Goal: Transaction & Acquisition: Purchase product/service

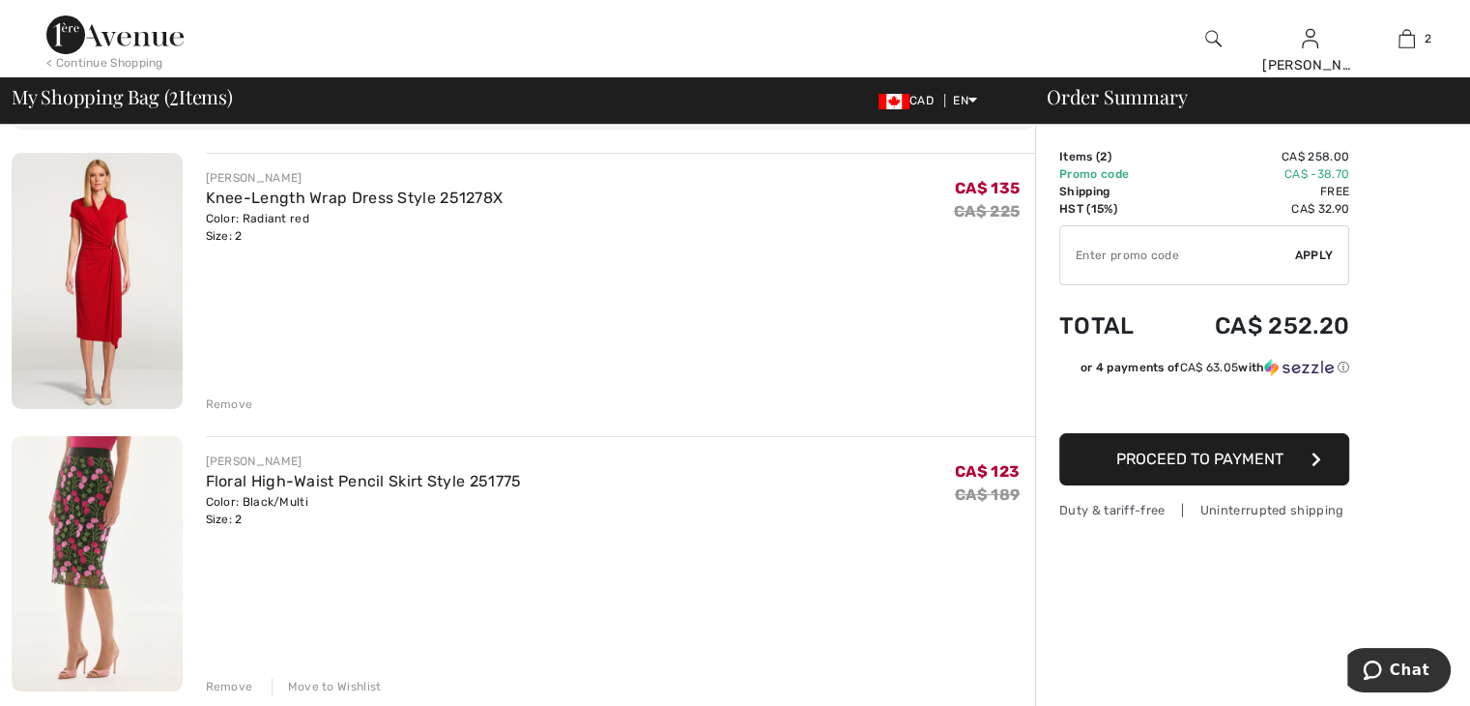
scroll to position [159, 0]
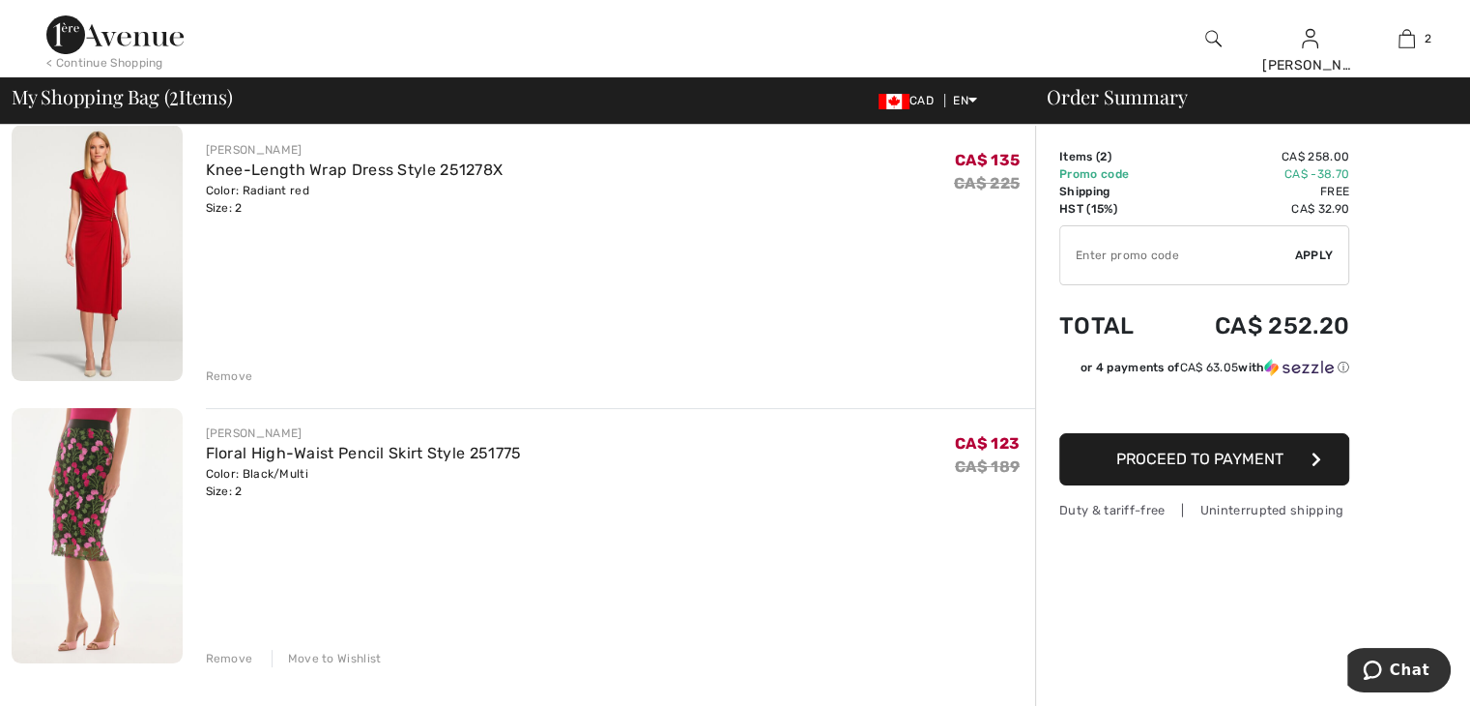
click at [97, 469] on img at bounding box center [97, 535] width 171 height 255
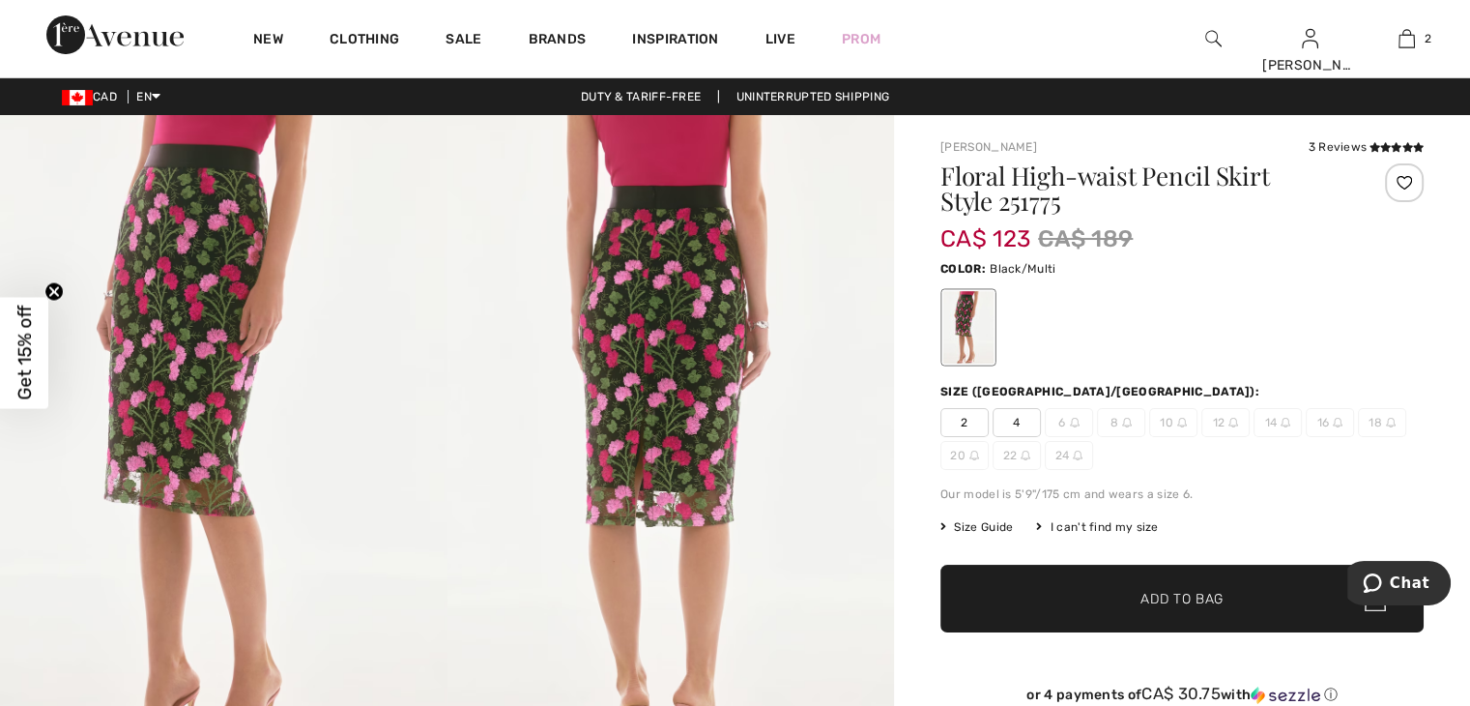
click at [195, 391] on img at bounding box center [224, 450] width 448 height 670
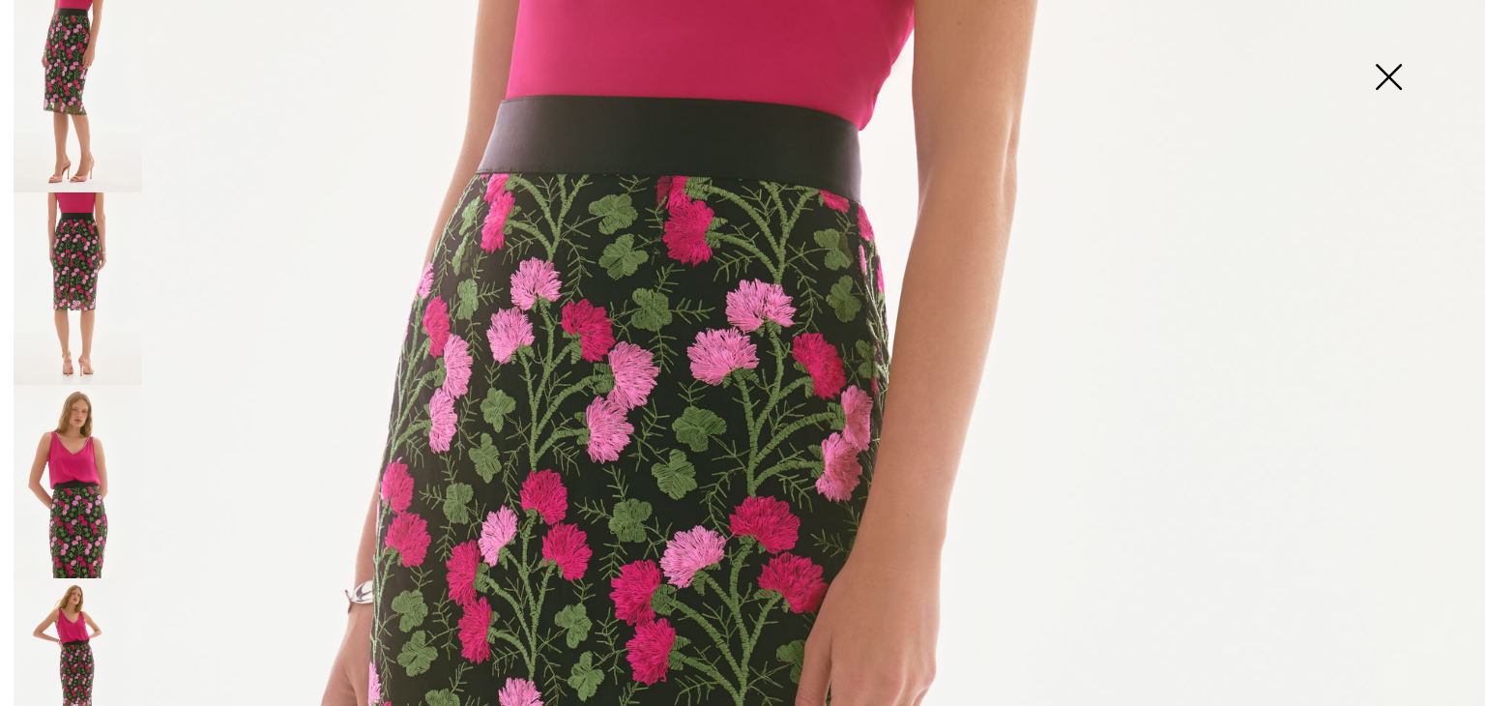
click at [79, 495] on img at bounding box center [78, 481] width 129 height 192
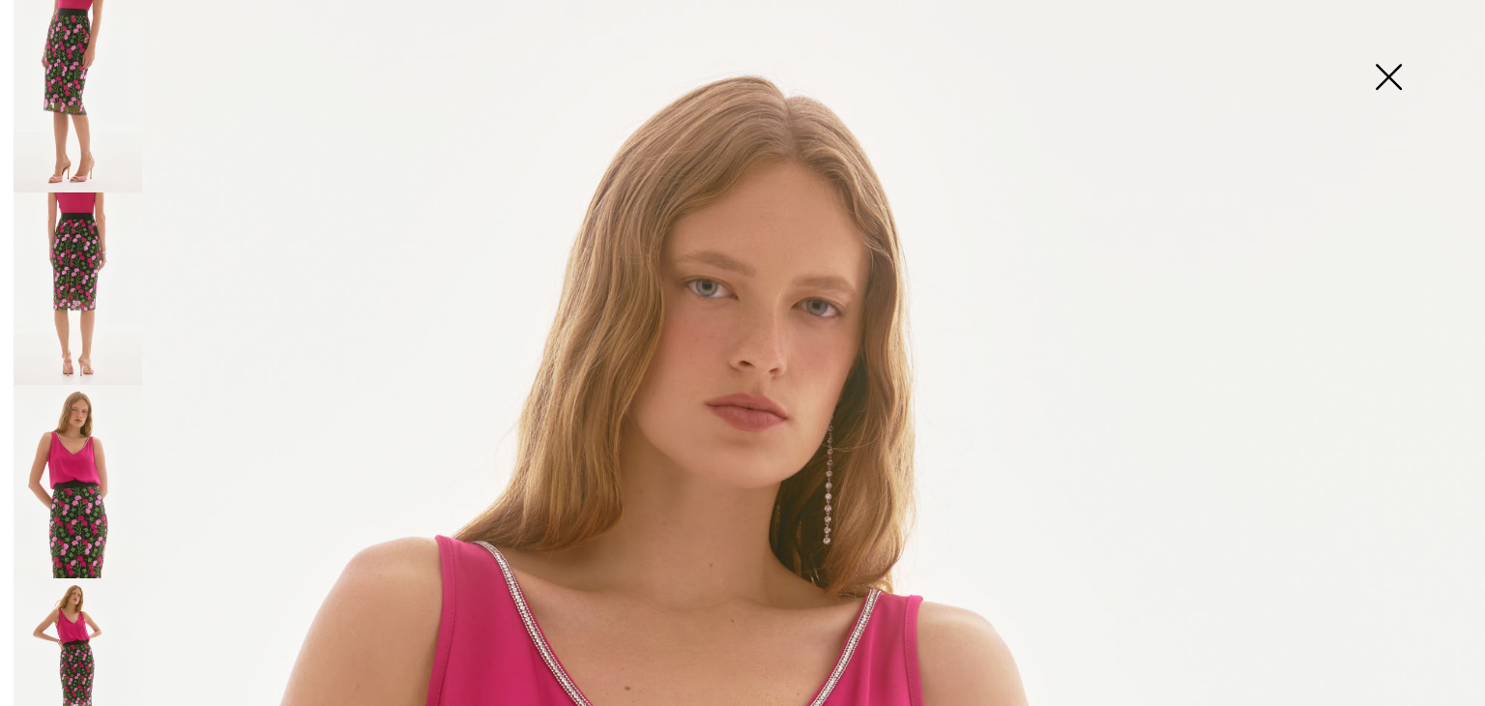
click at [72, 624] on img at bounding box center [78, 674] width 129 height 192
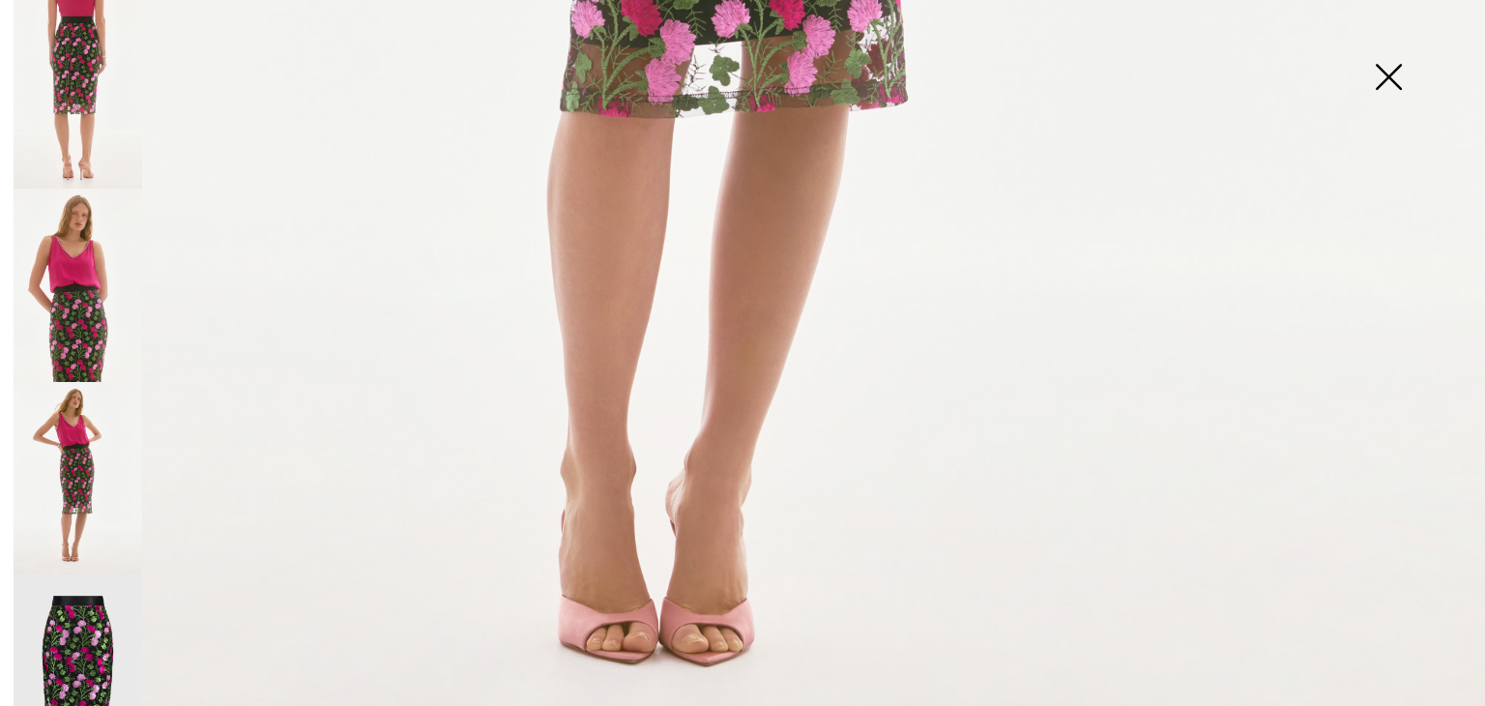
scroll to position [222, 0]
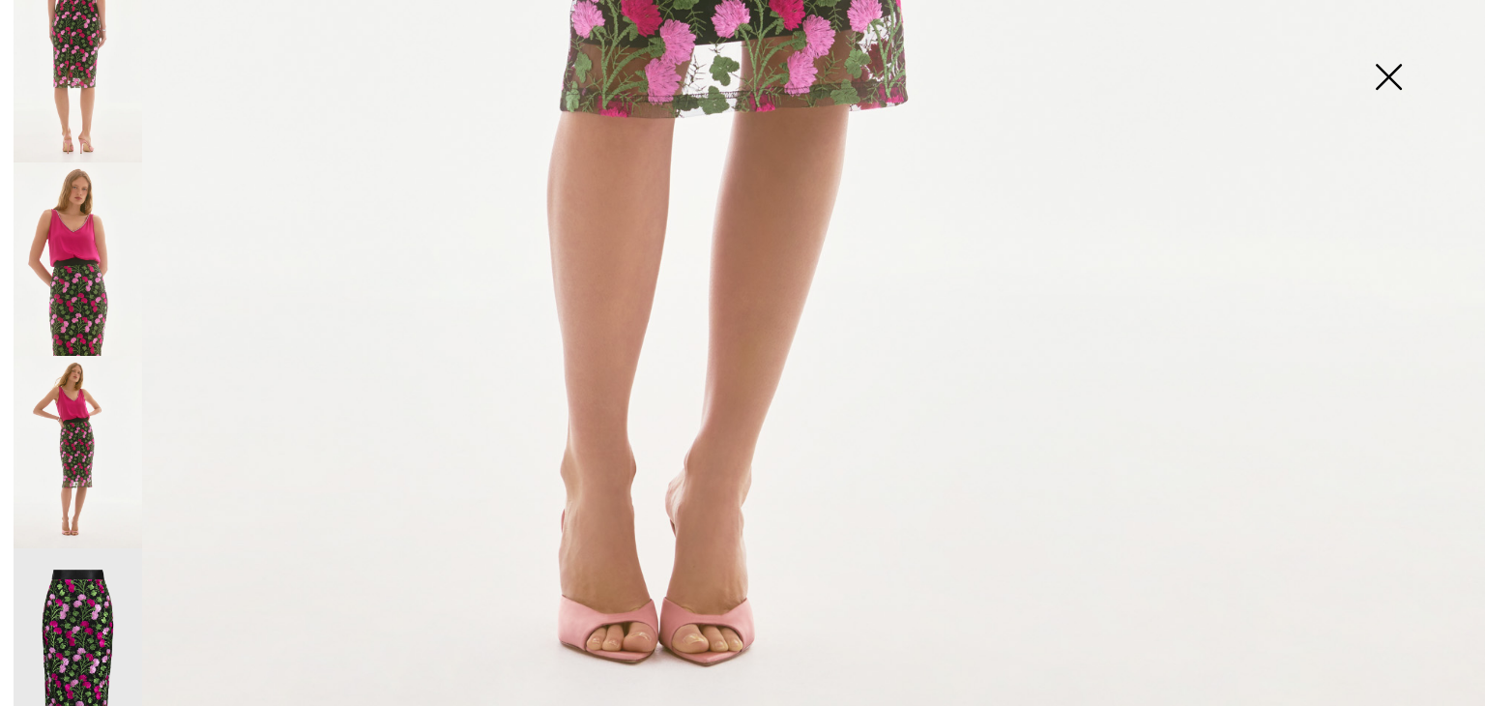
click at [115, 604] on img at bounding box center [78, 644] width 129 height 193
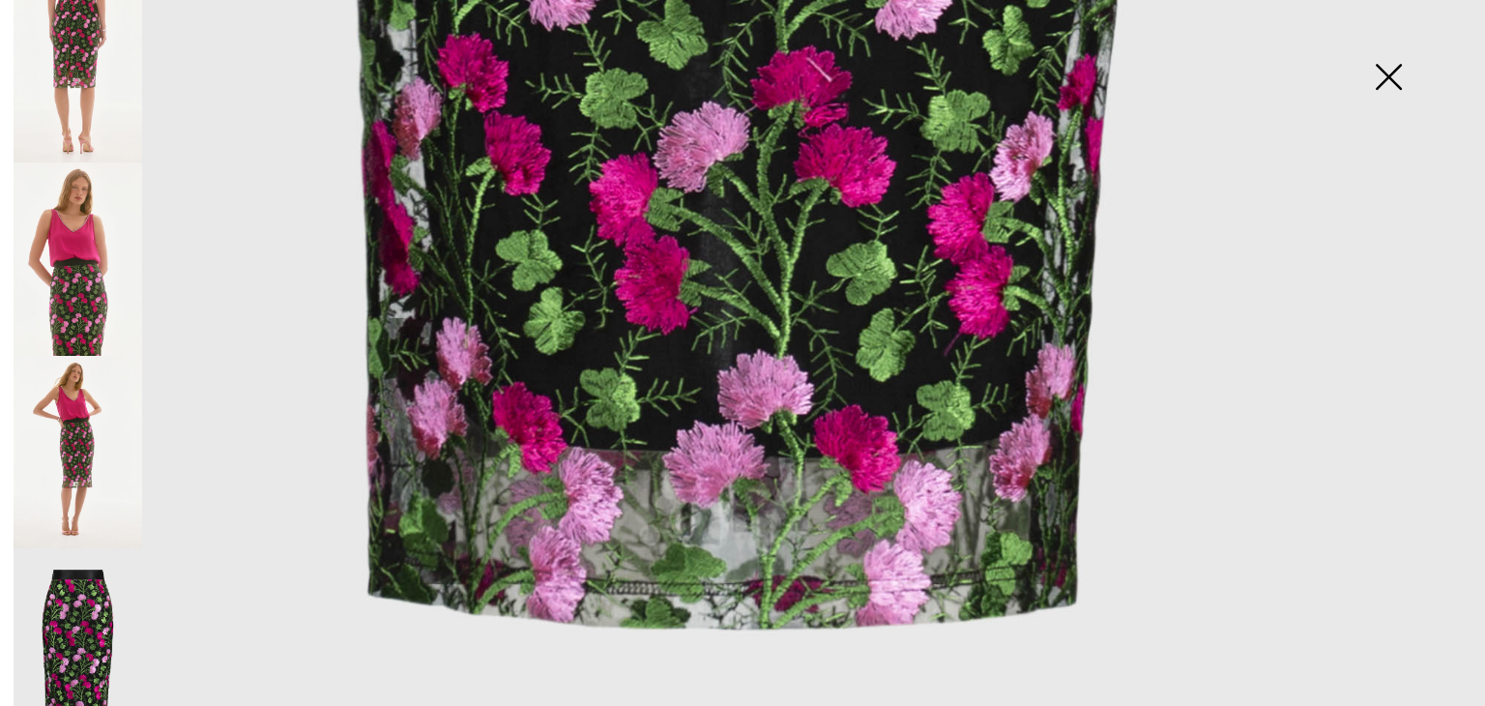
click at [86, 29] on img at bounding box center [78, 66] width 129 height 192
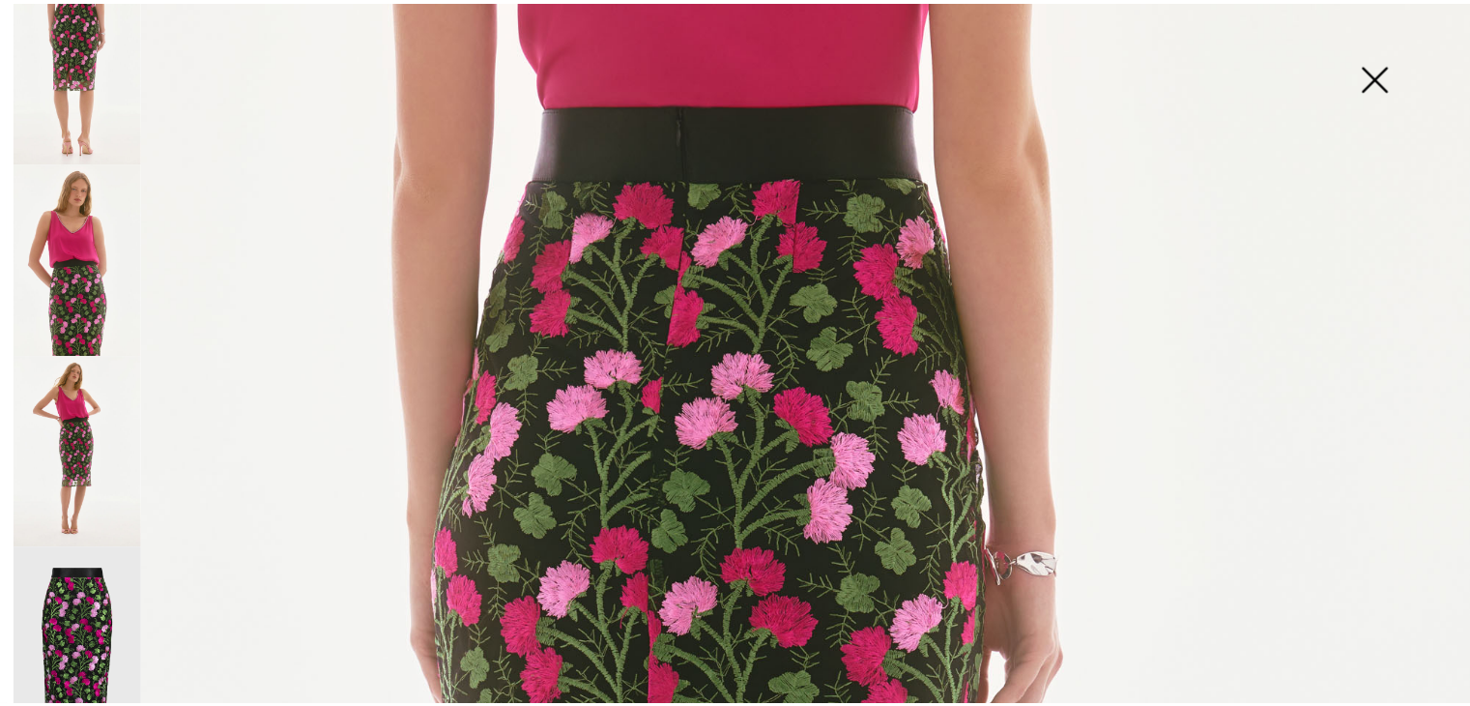
scroll to position [125, 0]
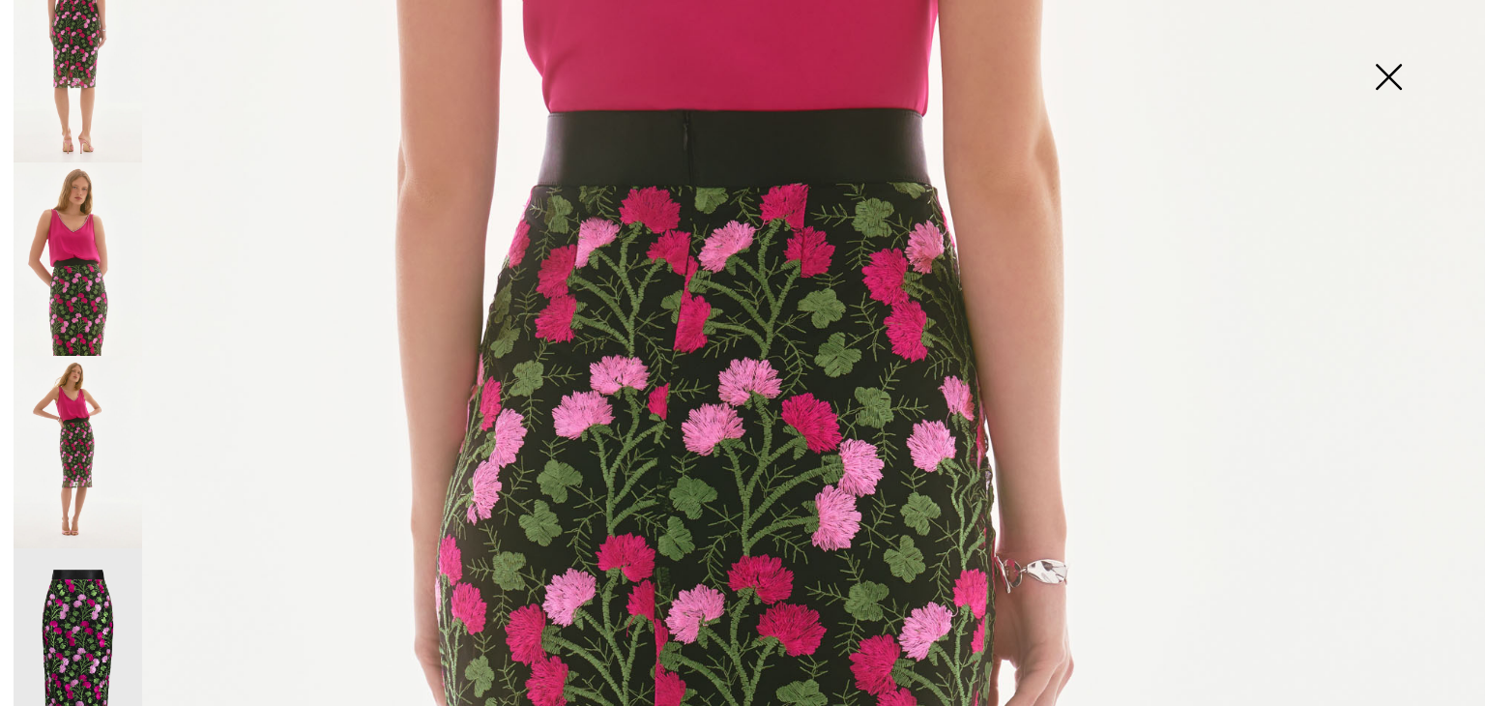
click at [1388, 71] on img at bounding box center [1388, 79] width 97 height 100
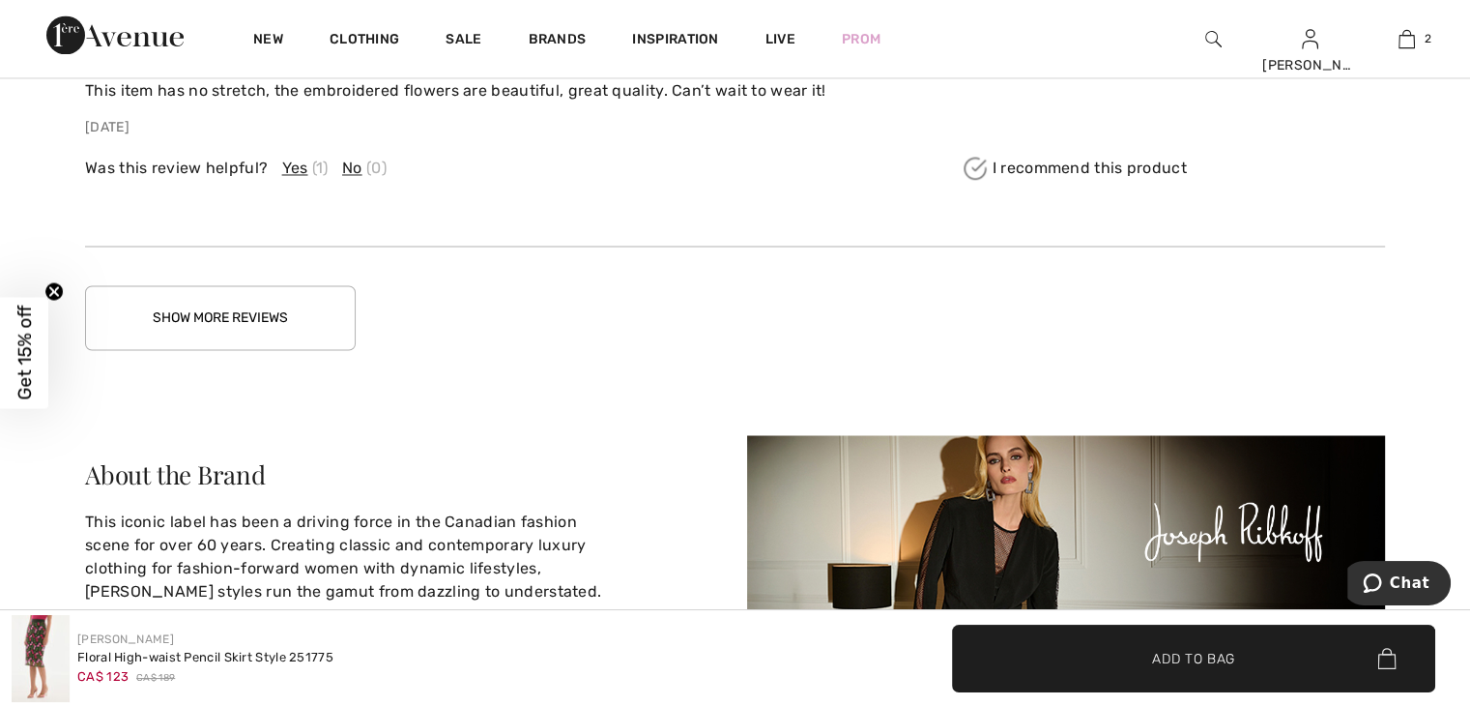
scroll to position [3318, 0]
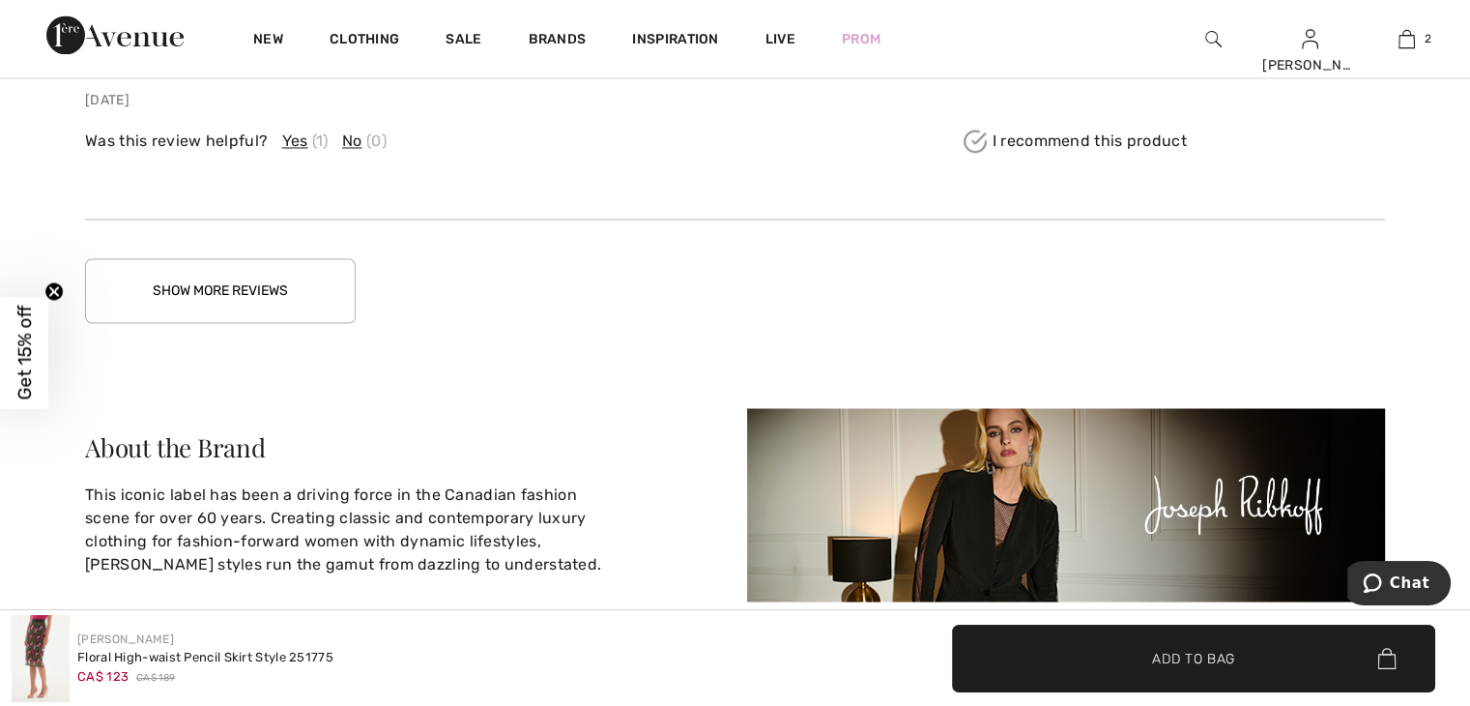
click at [251, 291] on button "Show More Reviews" at bounding box center [220, 290] width 271 height 65
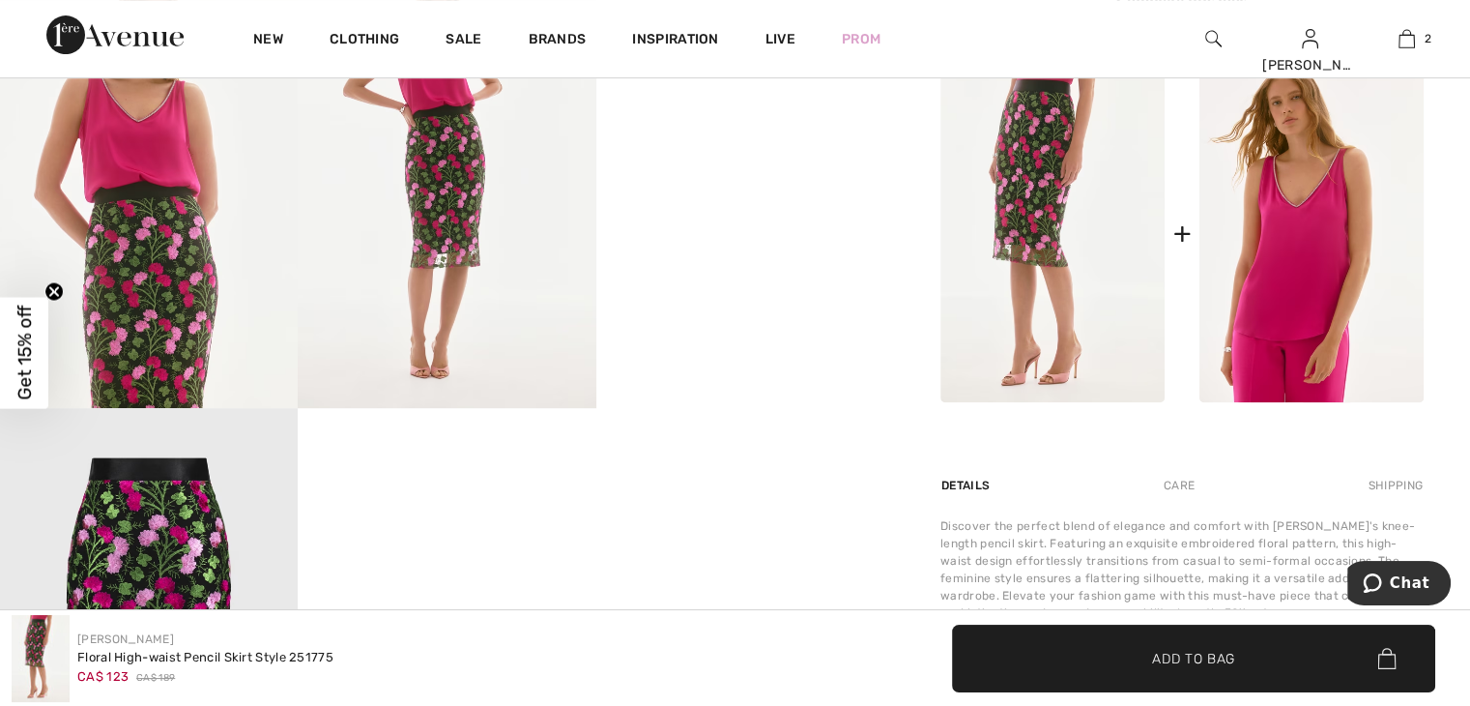
scroll to position [820, 0]
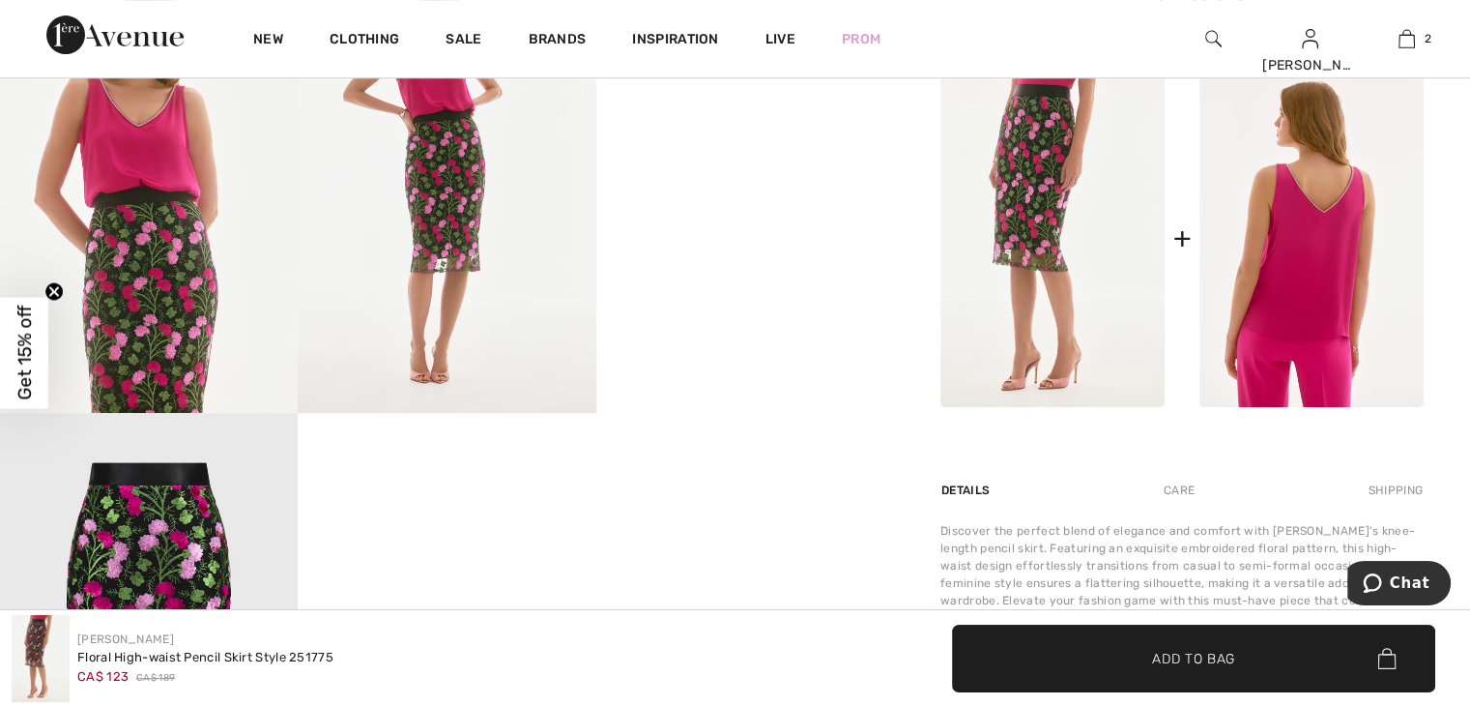
click at [1278, 291] on img at bounding box center [1311, 238] width 224 height 337
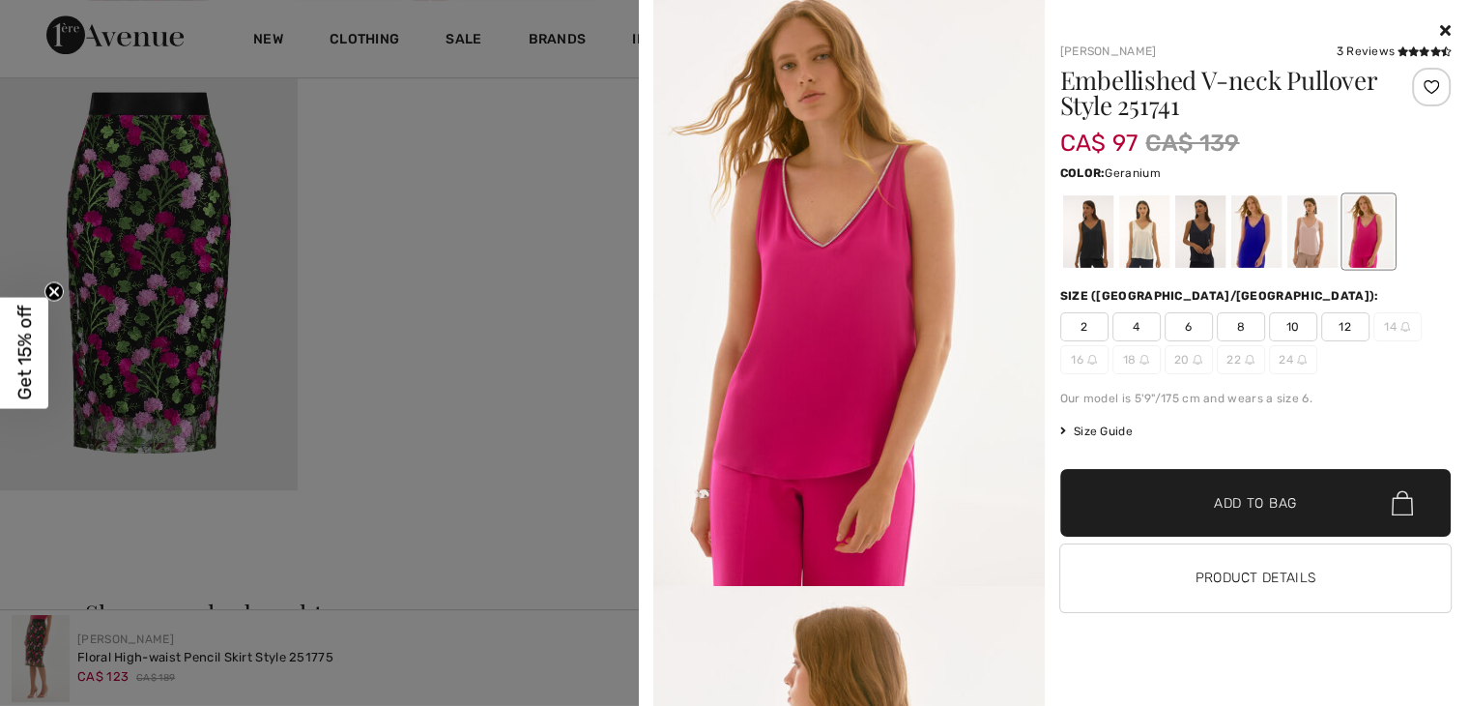
scroll to position [1184, 0]
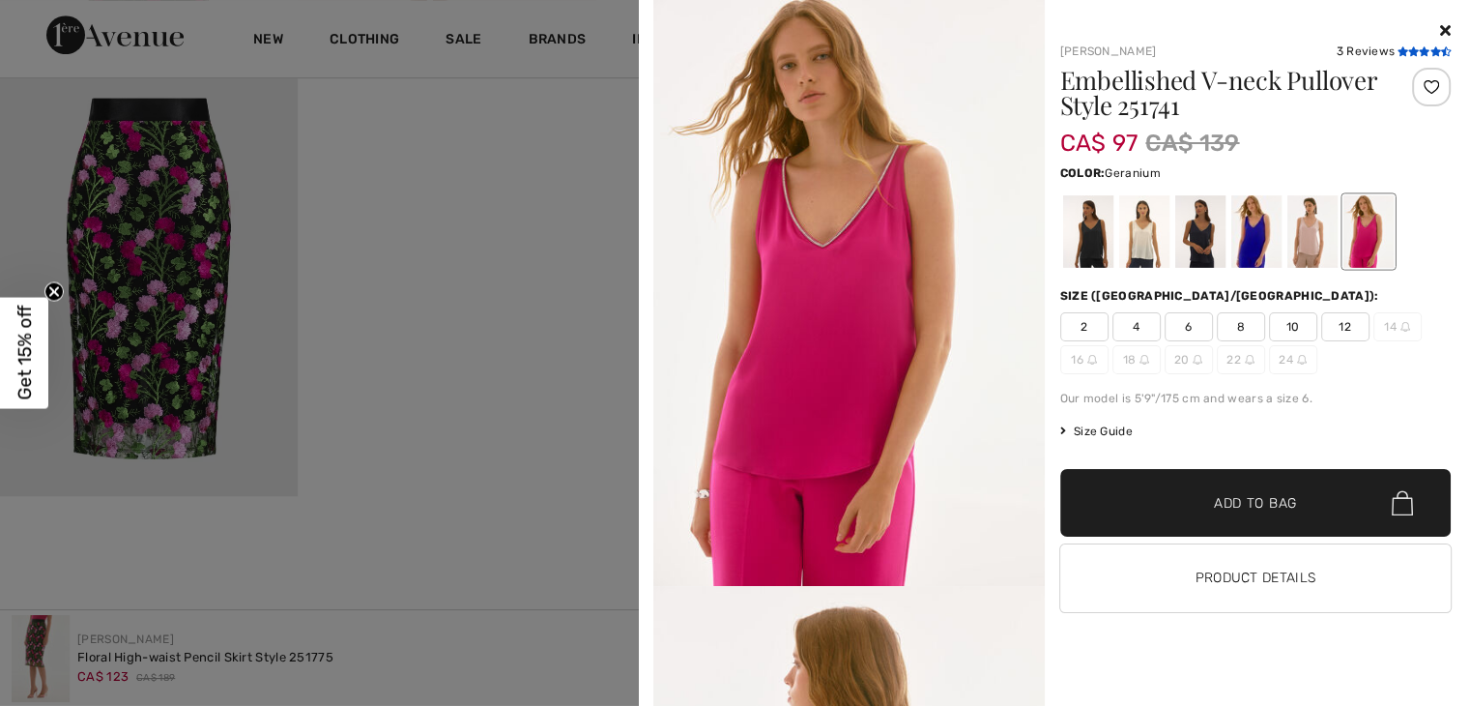
click at [1430, 51] on icon at bounding box center [1435, 51] width 11 height 10
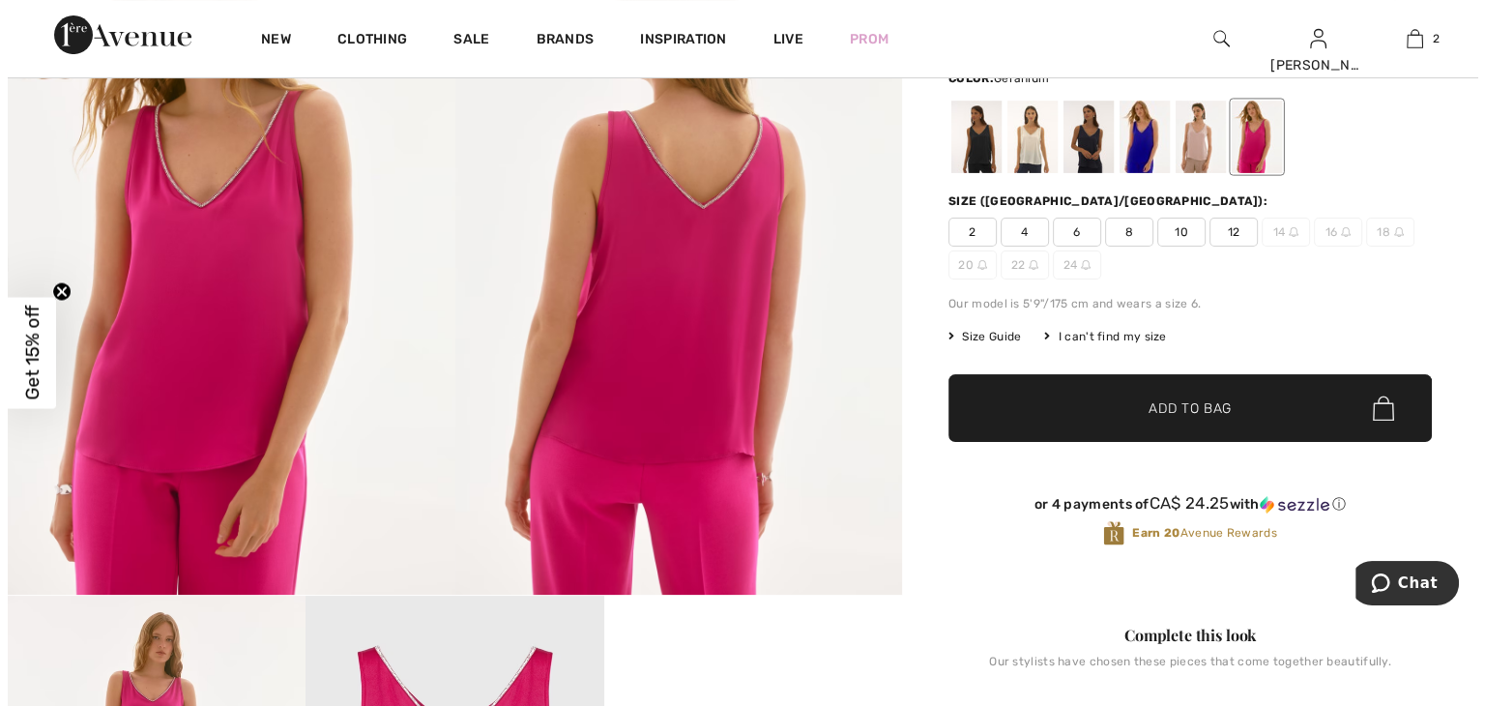
scroll to position [144, 0]
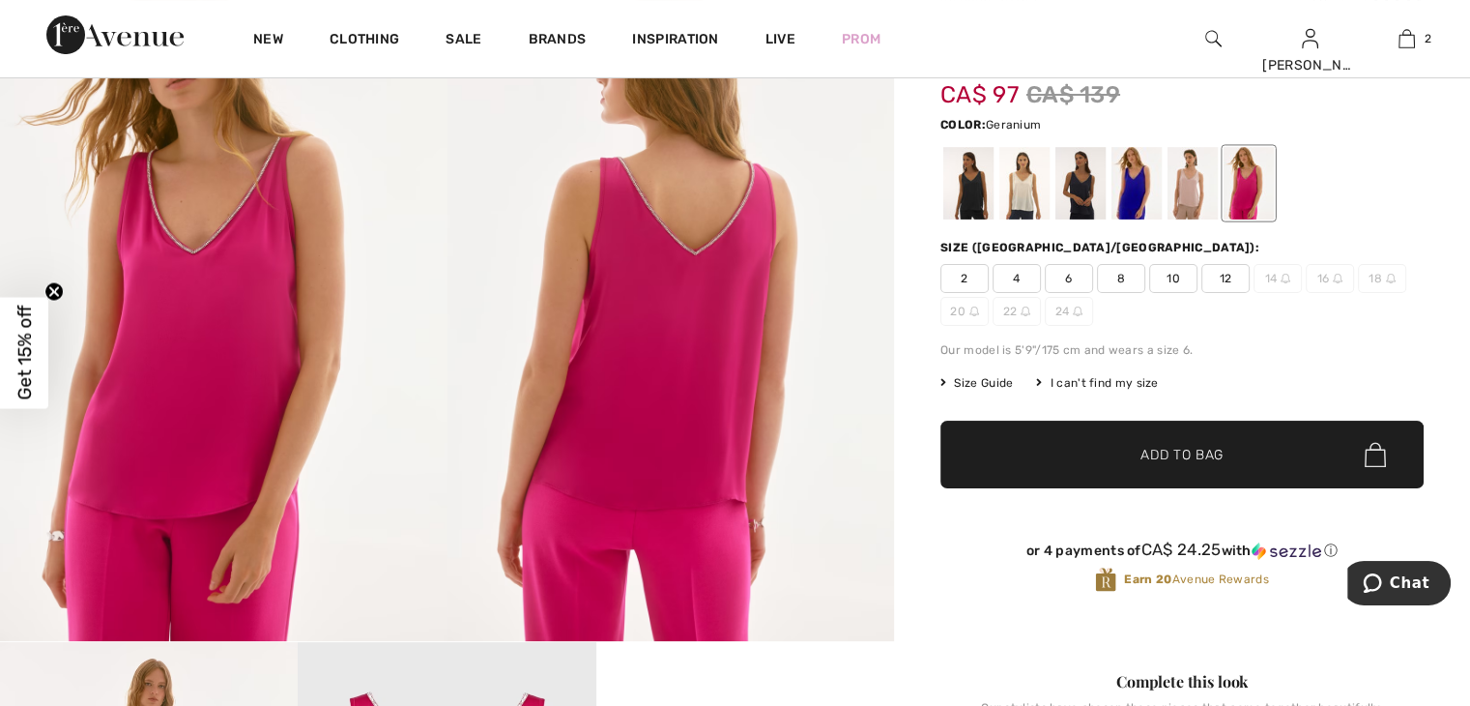
click at [209, 268] on img at bounding box center [224, 306] width 448 height 670
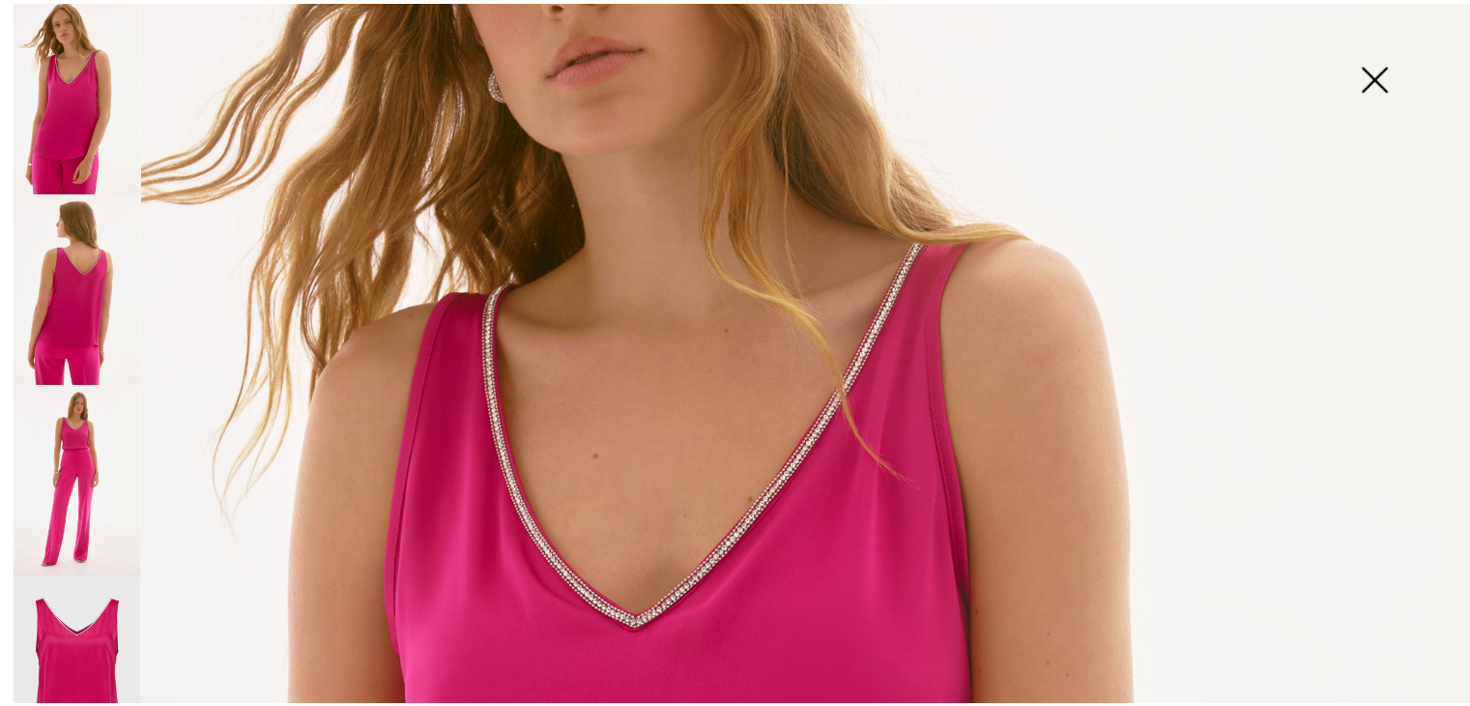
scroll to position [292, 0]
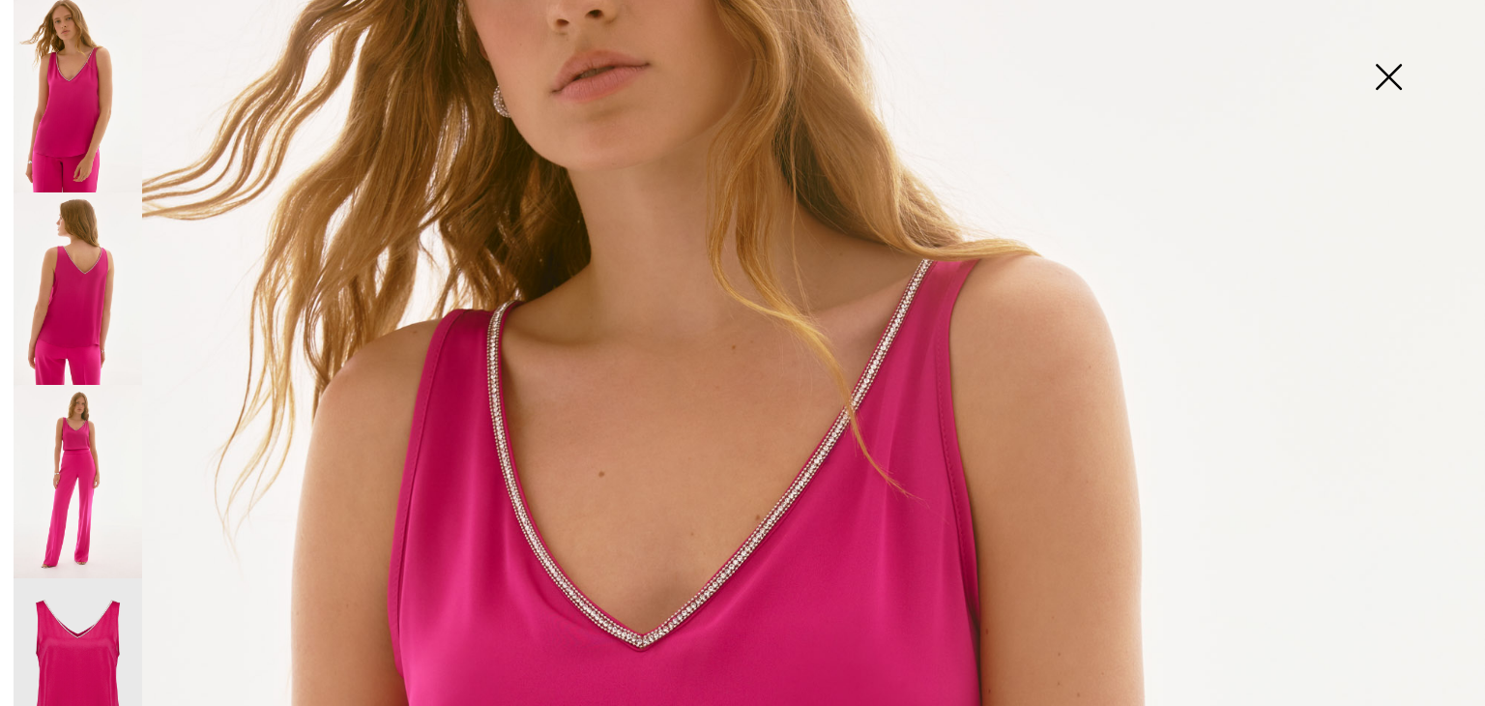
click at [1385, 77] on img at bounding box center [1388, 79] width 97 height 100
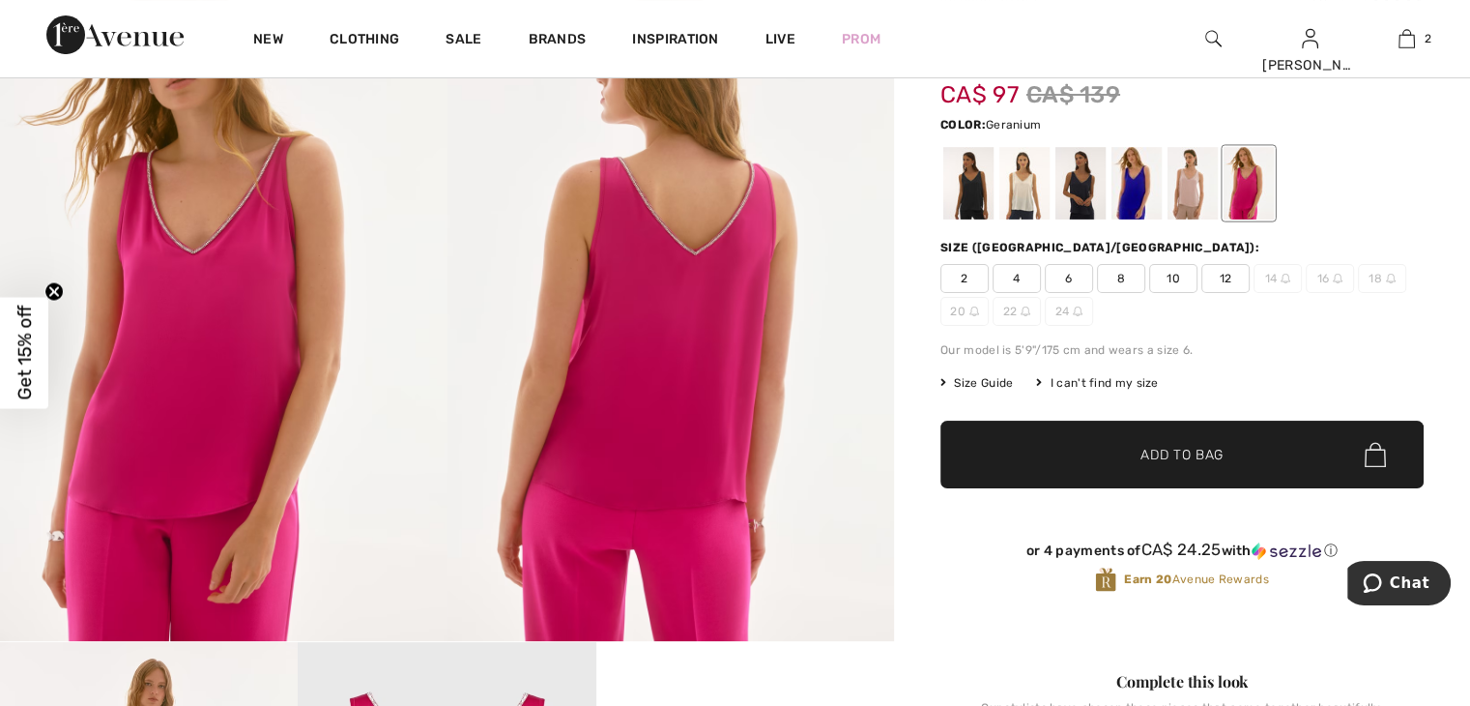
click at [961, 275] on span "2" at bounding box center [964, 278] width 48 height 29
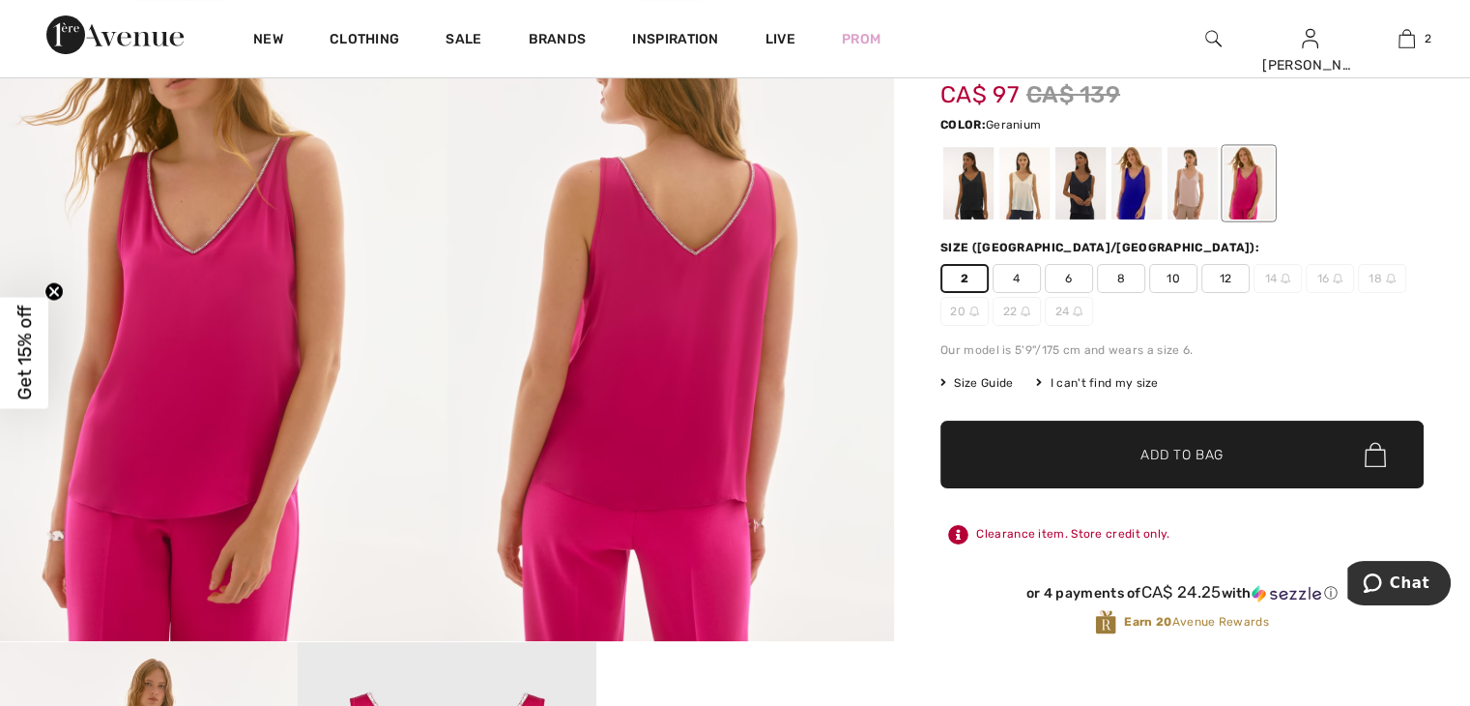
click at [1173, 452] on span "Add to Bag" at bounding box center [1182, 455] width 83 height 20
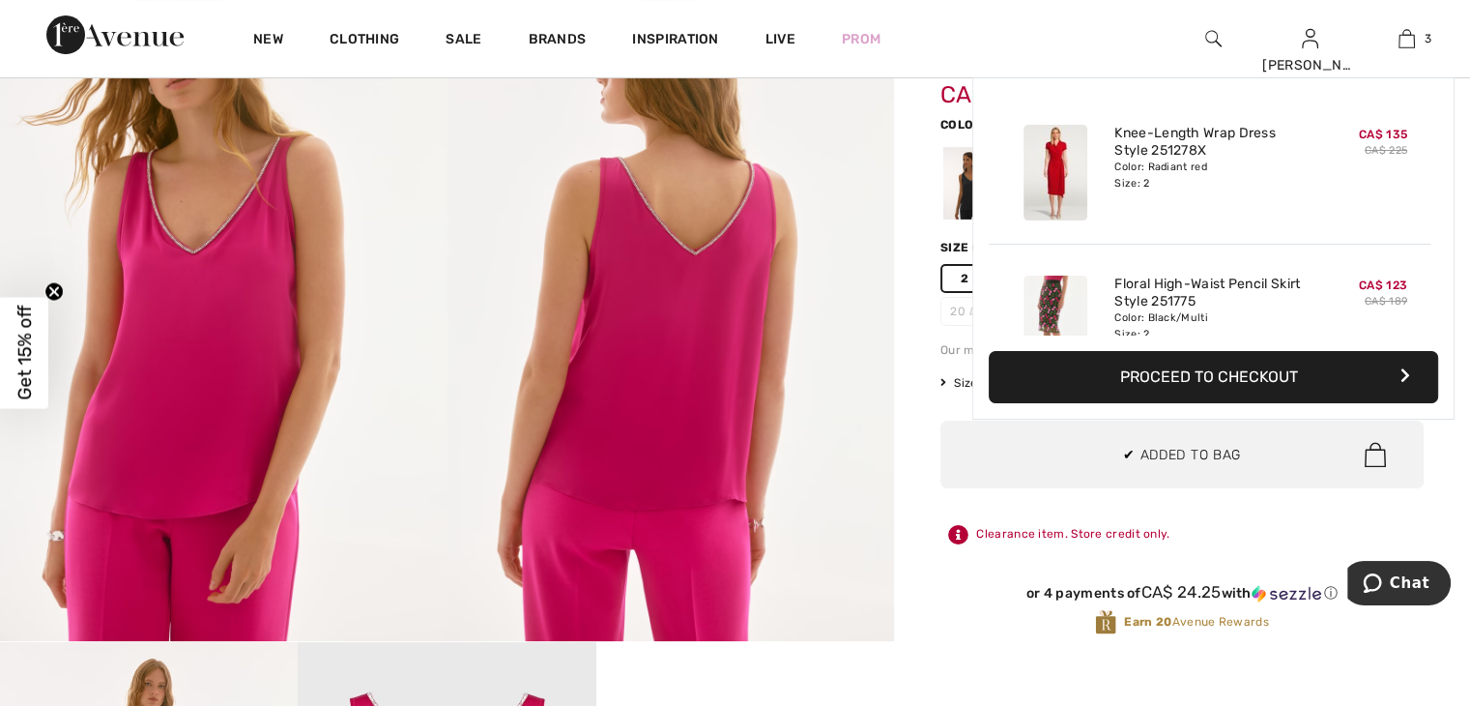
scroll to position [209, 0]
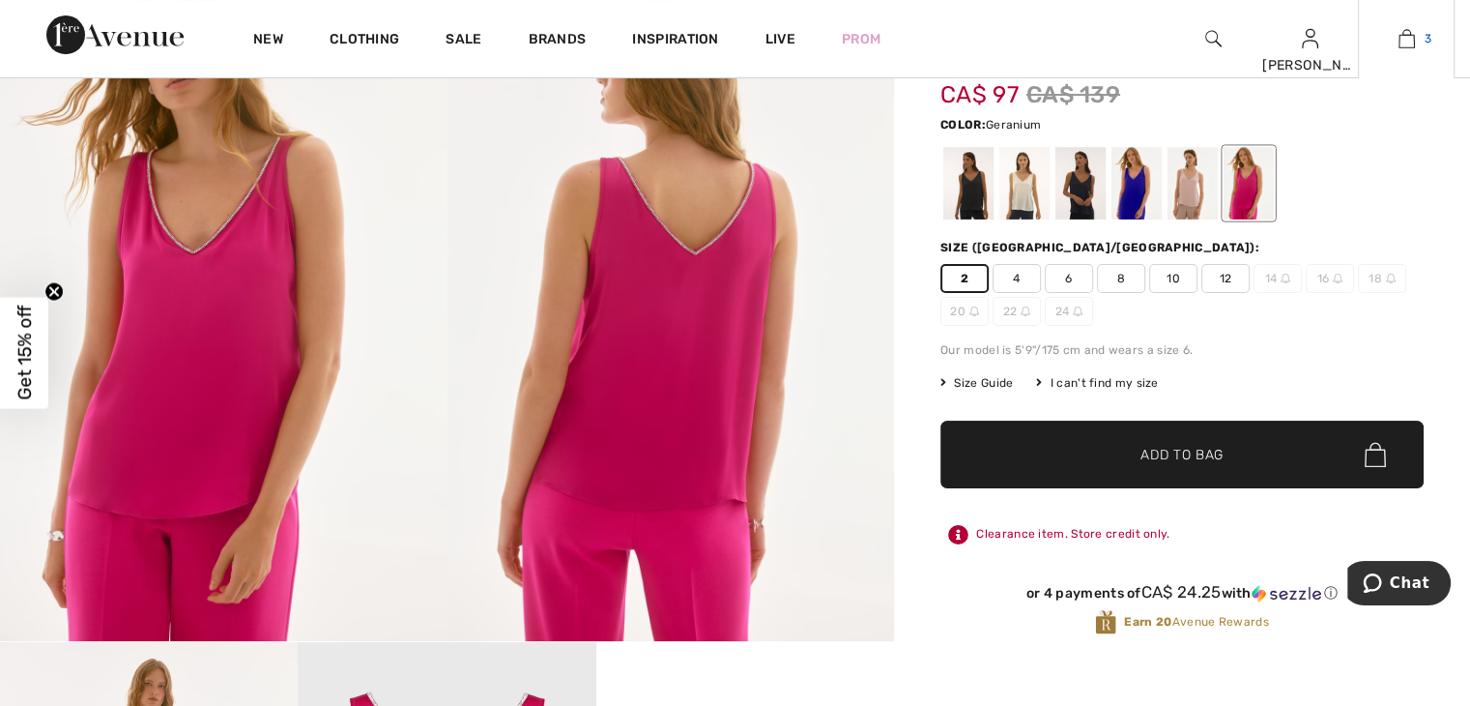
click at [1407, 36] on img at bounding box center [1407, 38] width 16 height 23
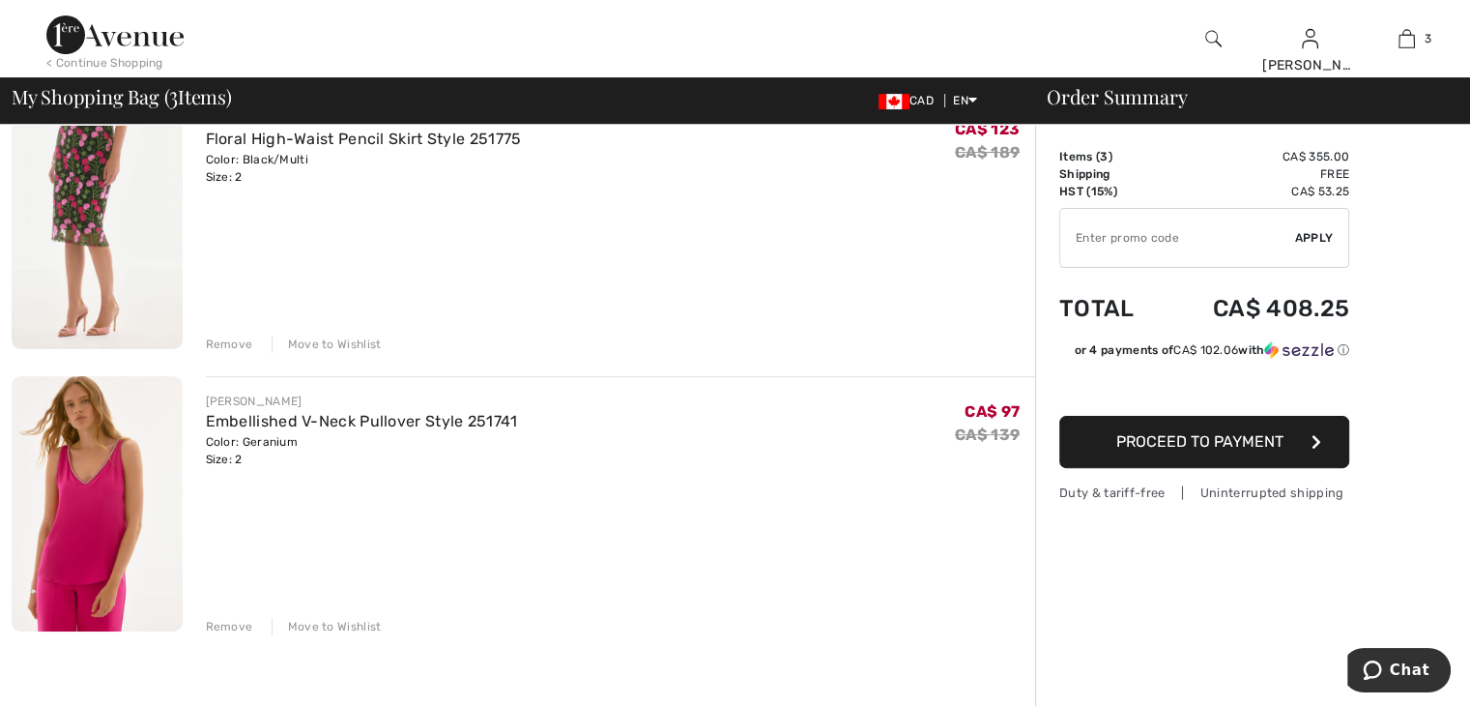
scroll to position [471, 0]
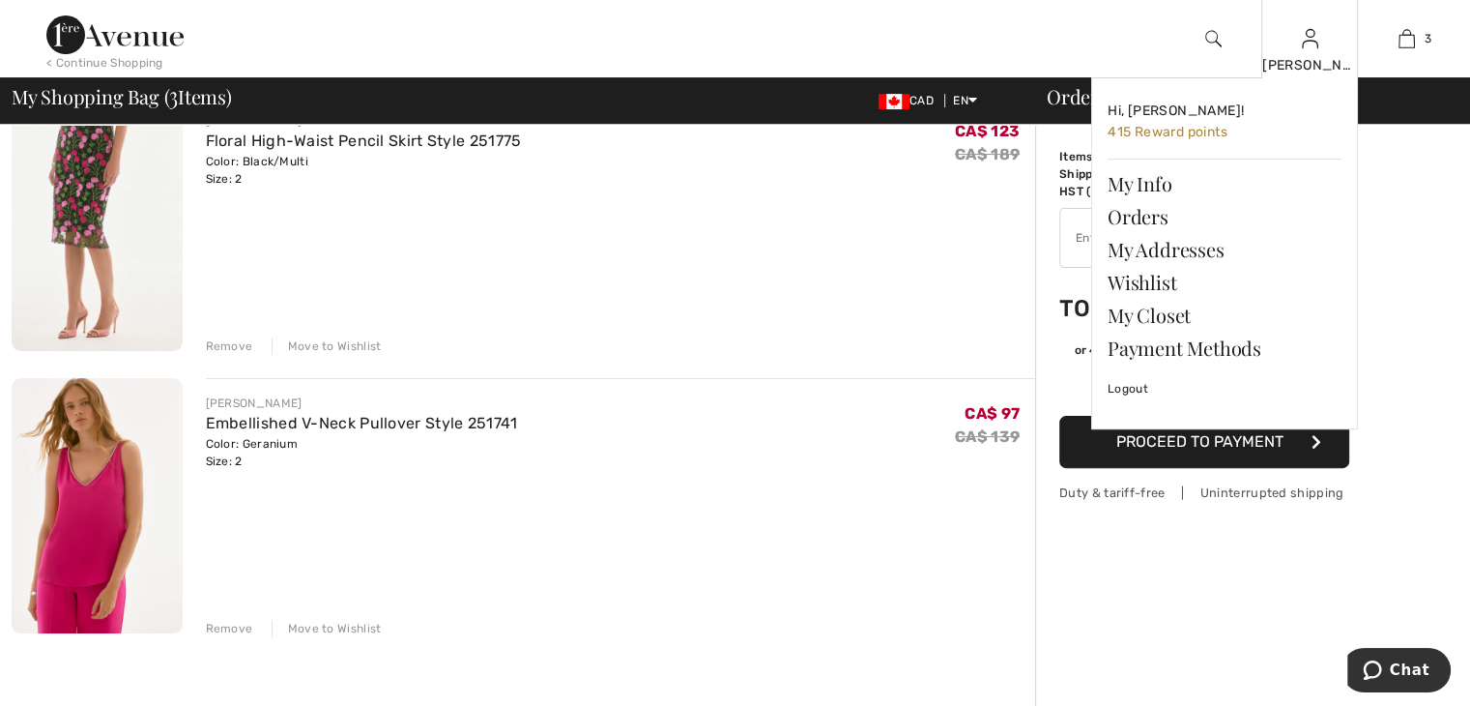
click at [1071, 235] on div "Hi, Lynn! 415 Reward points My Info Orders My Addresses Wishlist My Closet Paym…" at bounding box center [1213, 265] width 290 height 377
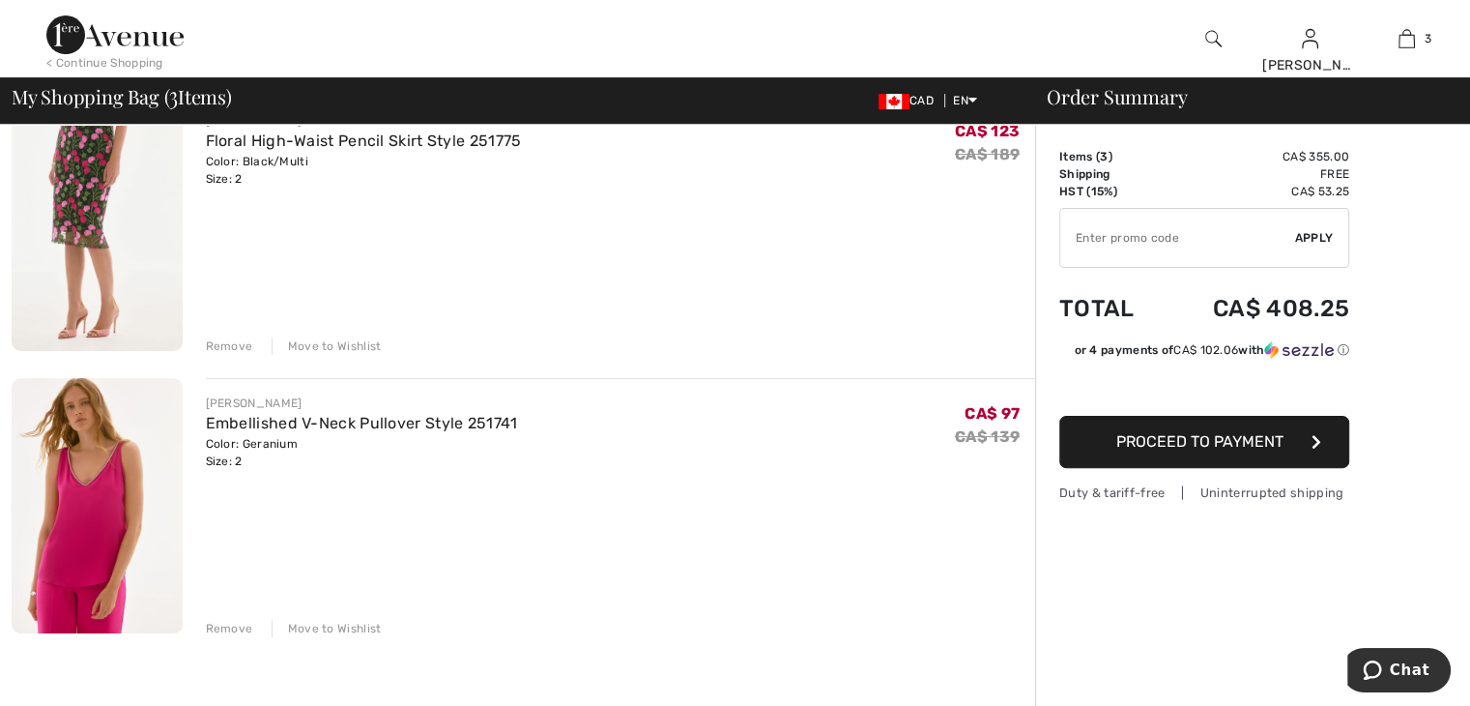
click at [1388, 206] on div "Order Summary Details Items ( 3 ) CA$ 355.00 Promo code CA$ 0.00 Shipping Free …" at bounding box center [1252, 544] width 435 height 1781
click at [1081, 239] on input "TEXT" at bounding box center [1177, 238] width 235 height 58
type input "EXTRA15"
click at [1309, 232] on span "Apply" at bounding box center [1314, 237] width 39 height 17
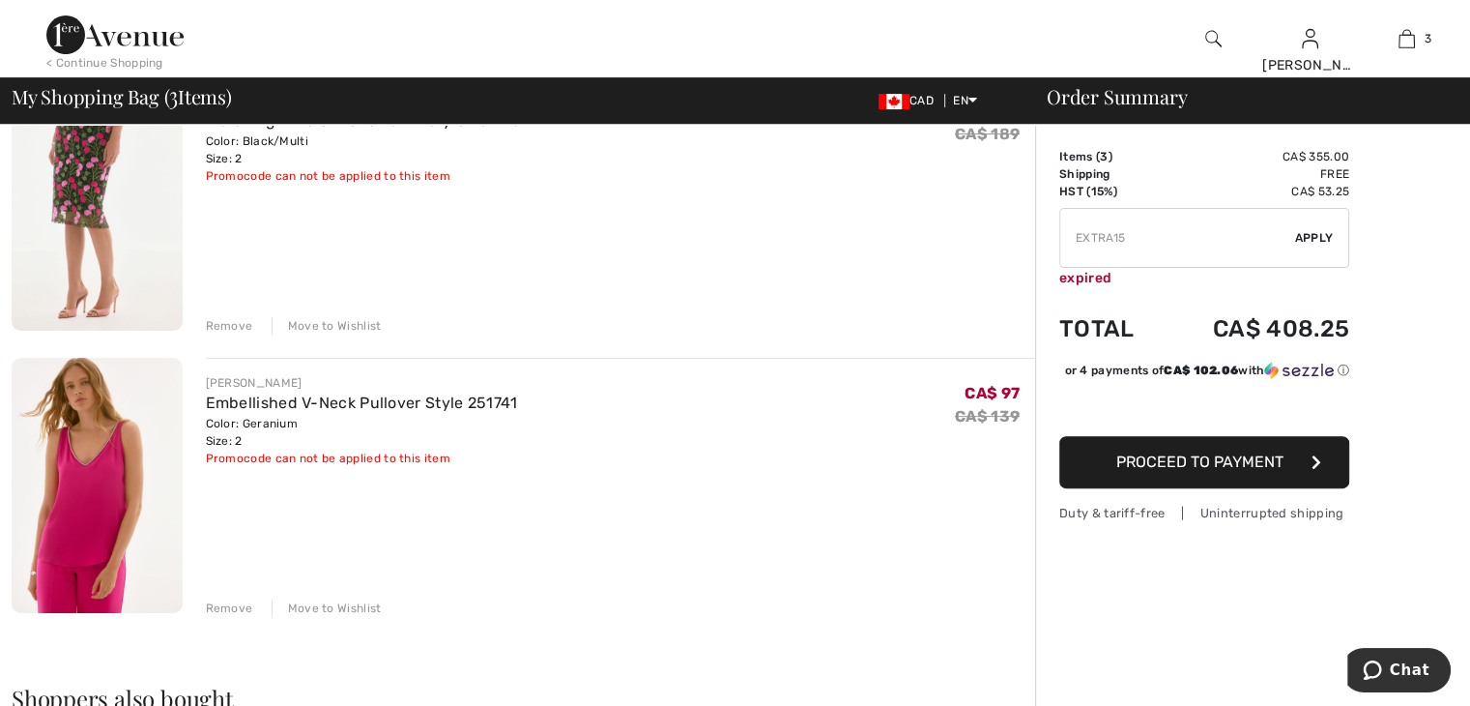
scroll to position [503, 0]
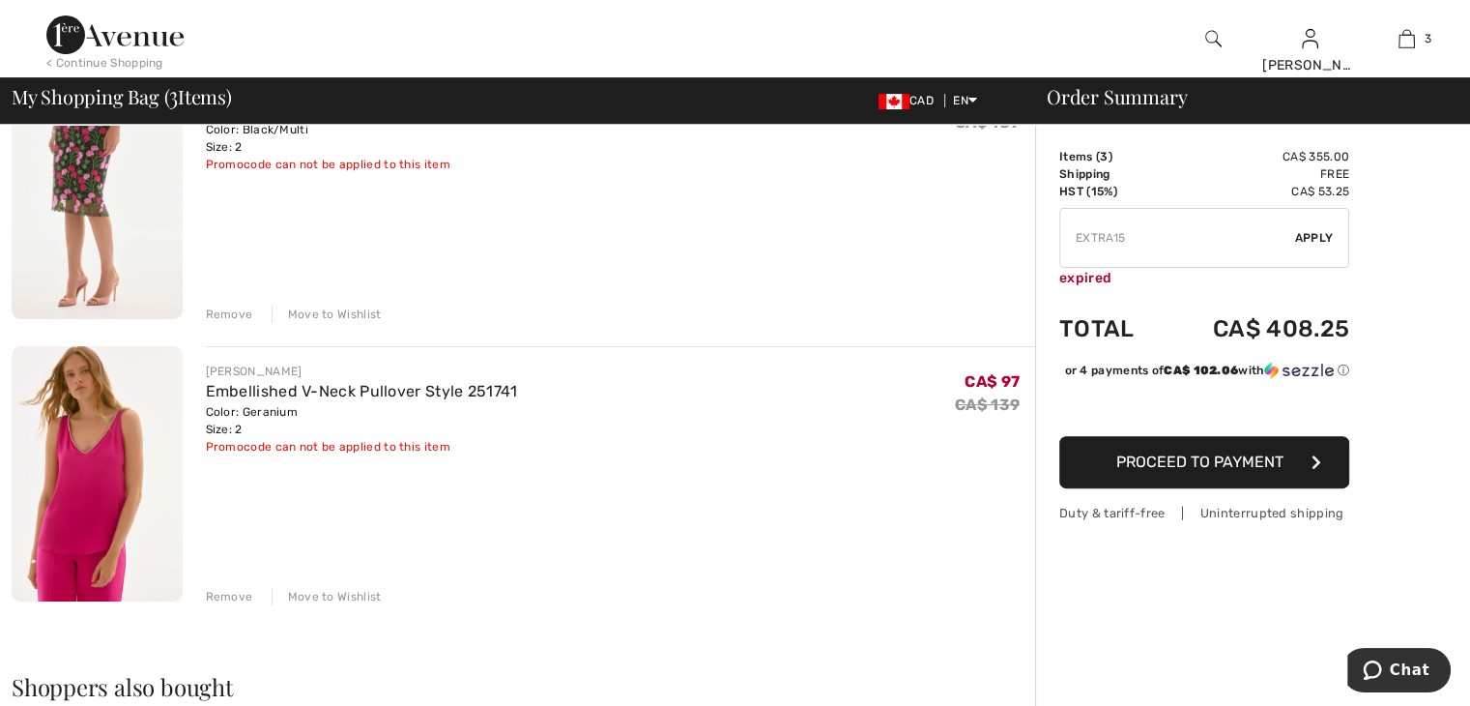
click at [309, 596] on div "Move to Wishlist" at bounding box center [327, 596] width 110 height 17
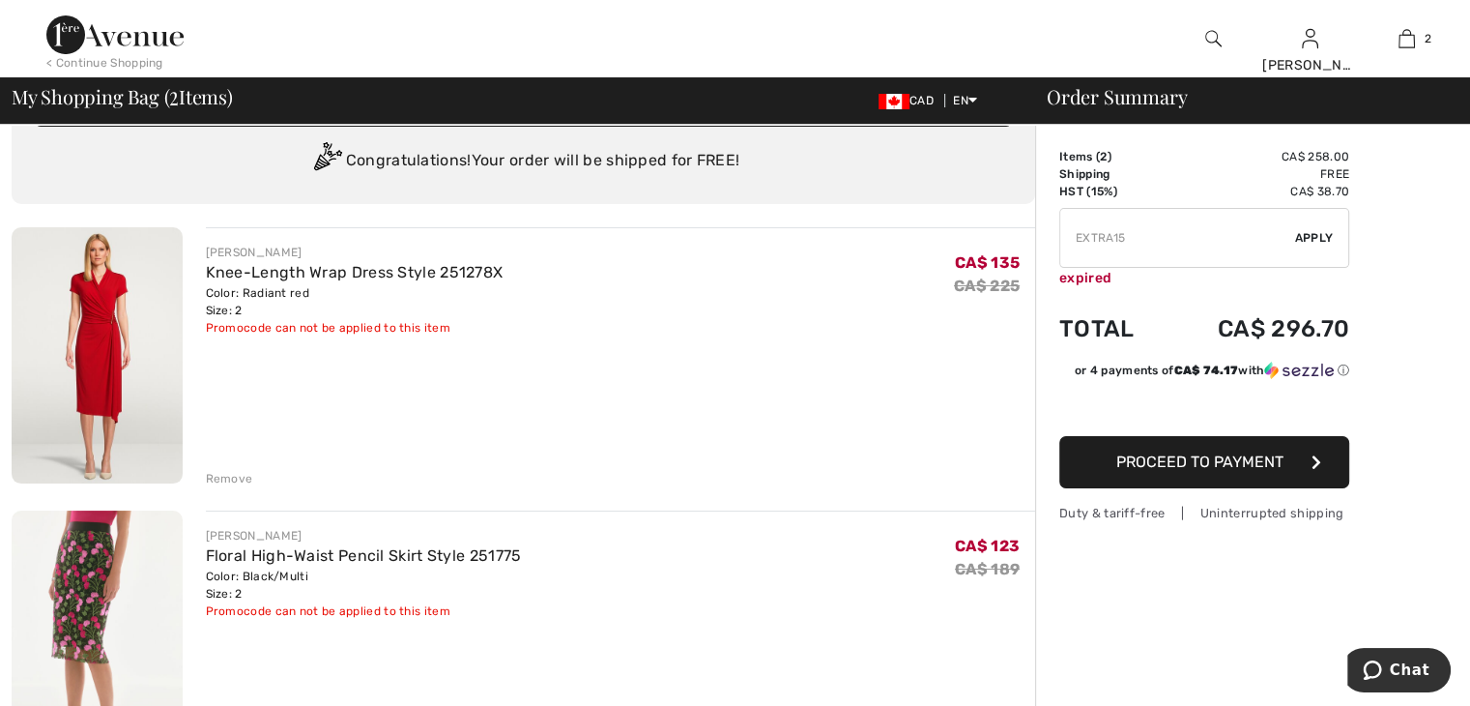
scroll to position [38, 0]
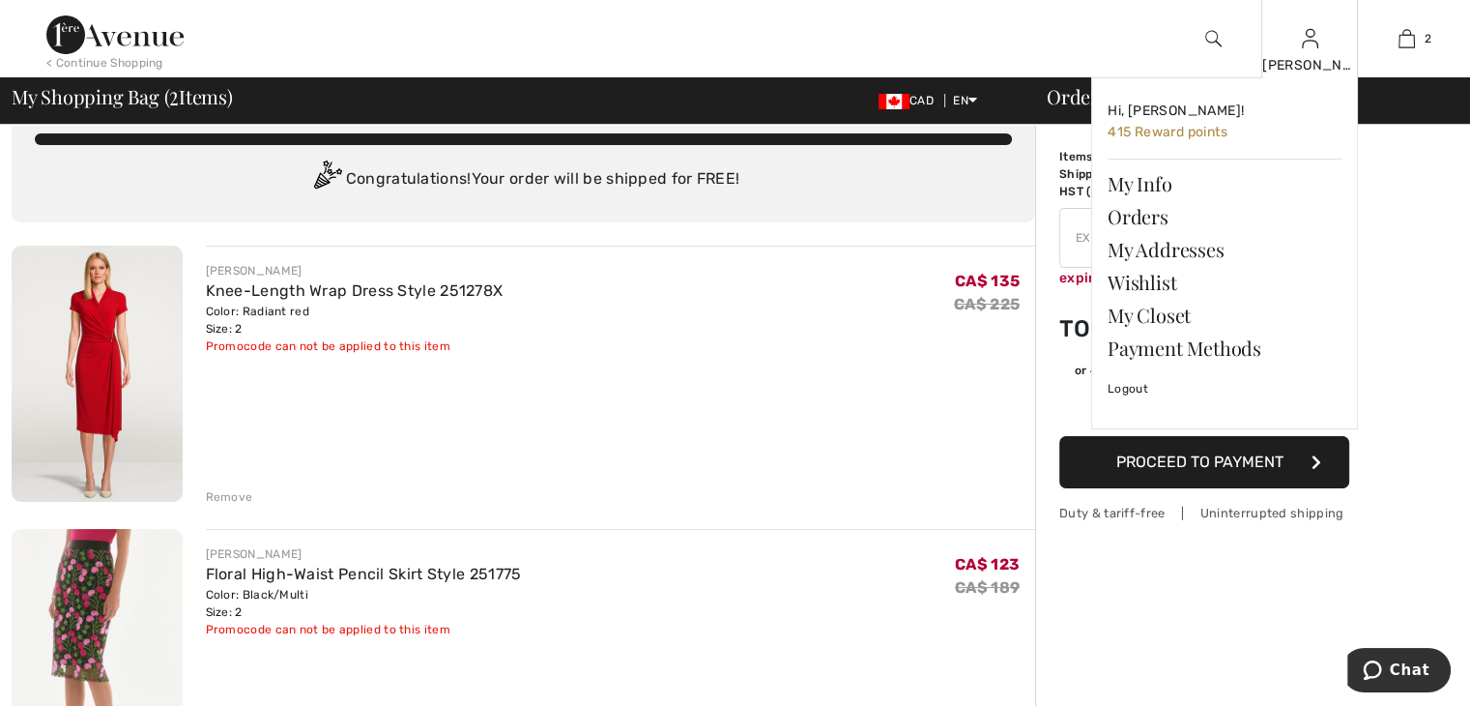
click at [1306, 47] on img at bounding box center [1310, 38] width 16 height 23
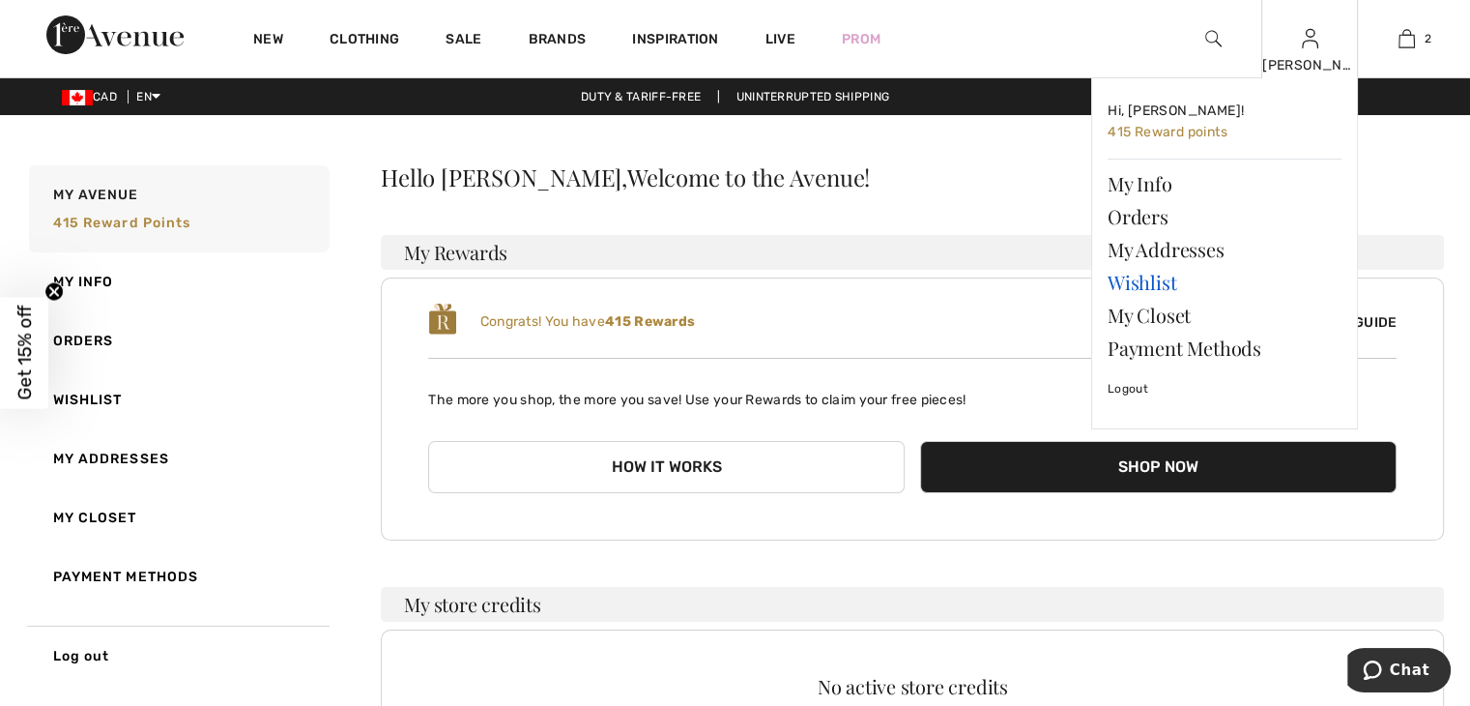
click at [1137, 283] on link "Wishlist" at bounding box center [1225, 282] width 234 height 33
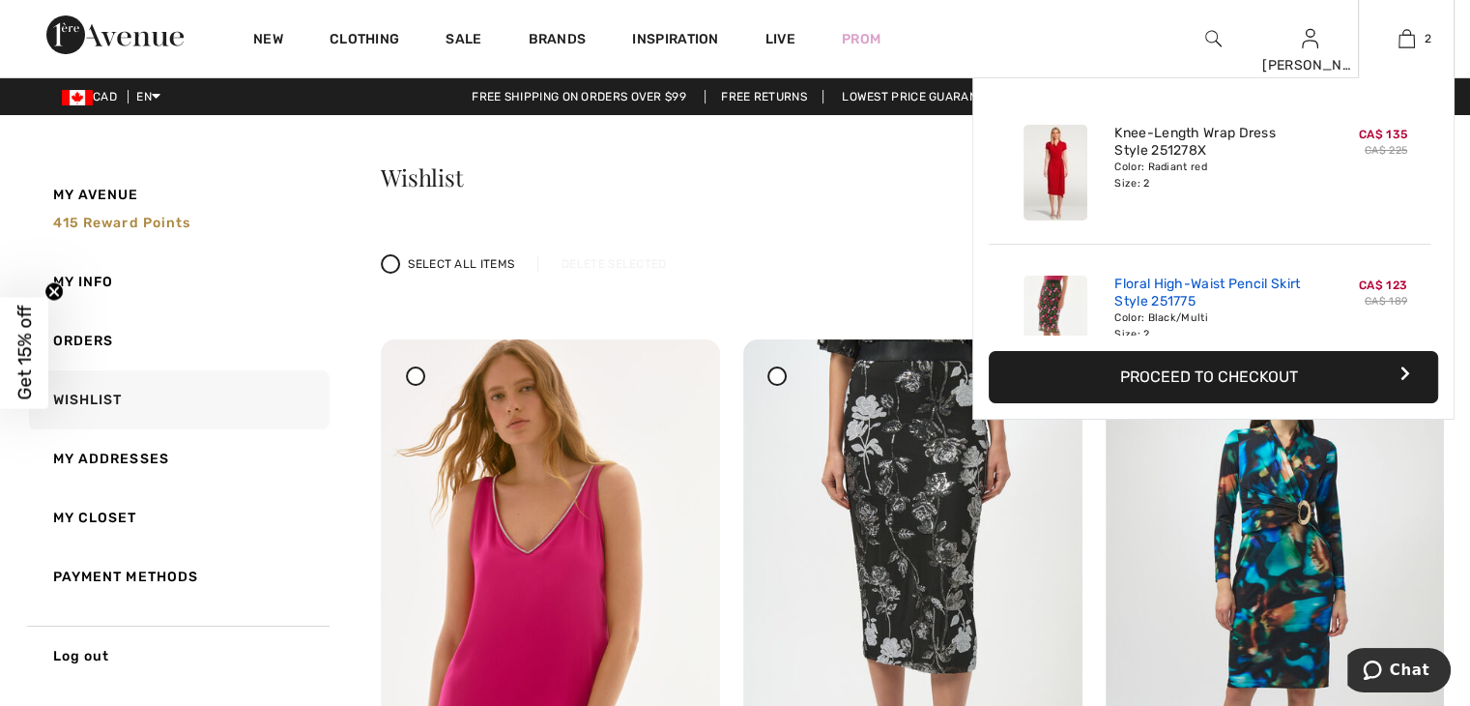
click at [1166, 284] on link "Floral High-Waist Pencil Skirt Style 251775" at bounding box center [1209, 292] width 190 height 35
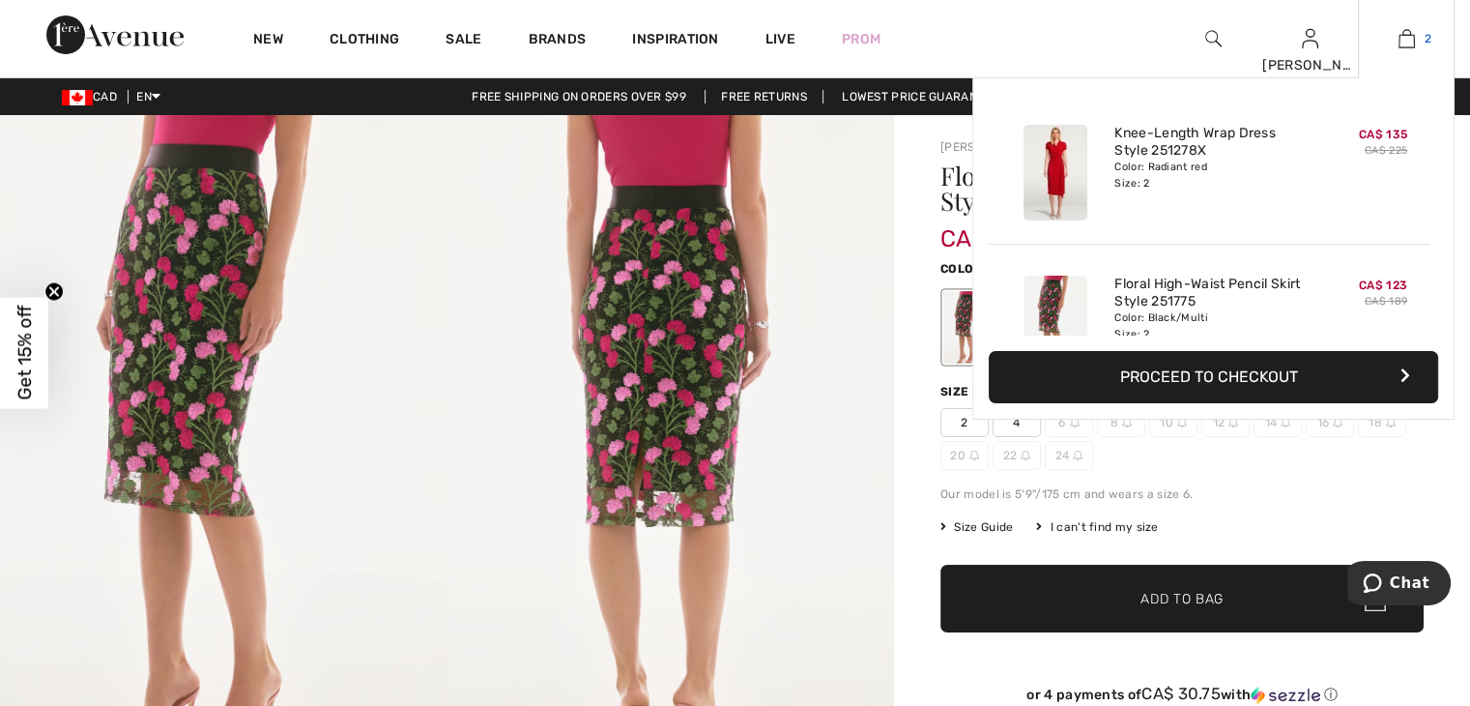
click at [1403, 34] on img at bounding box center [1407, 38] width 16 height 23
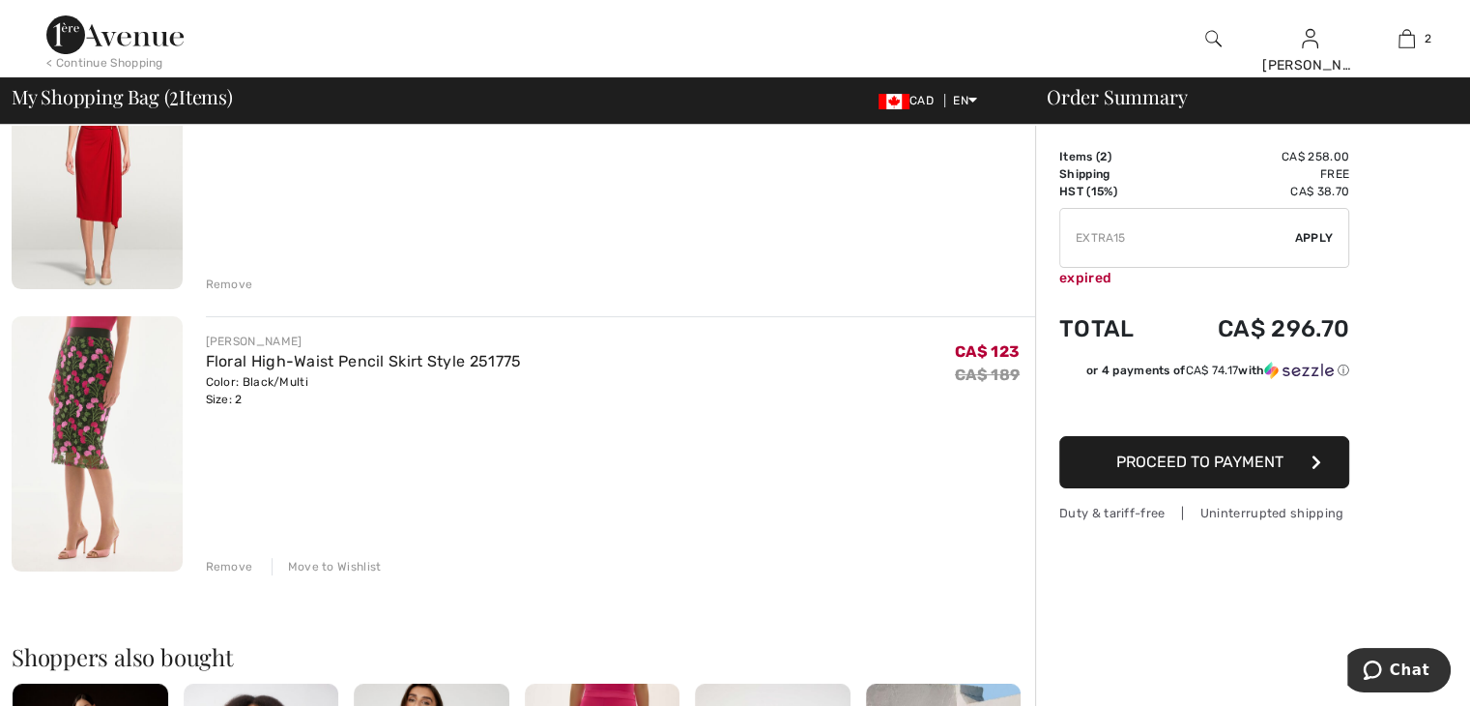
scroll to position [269, 0]
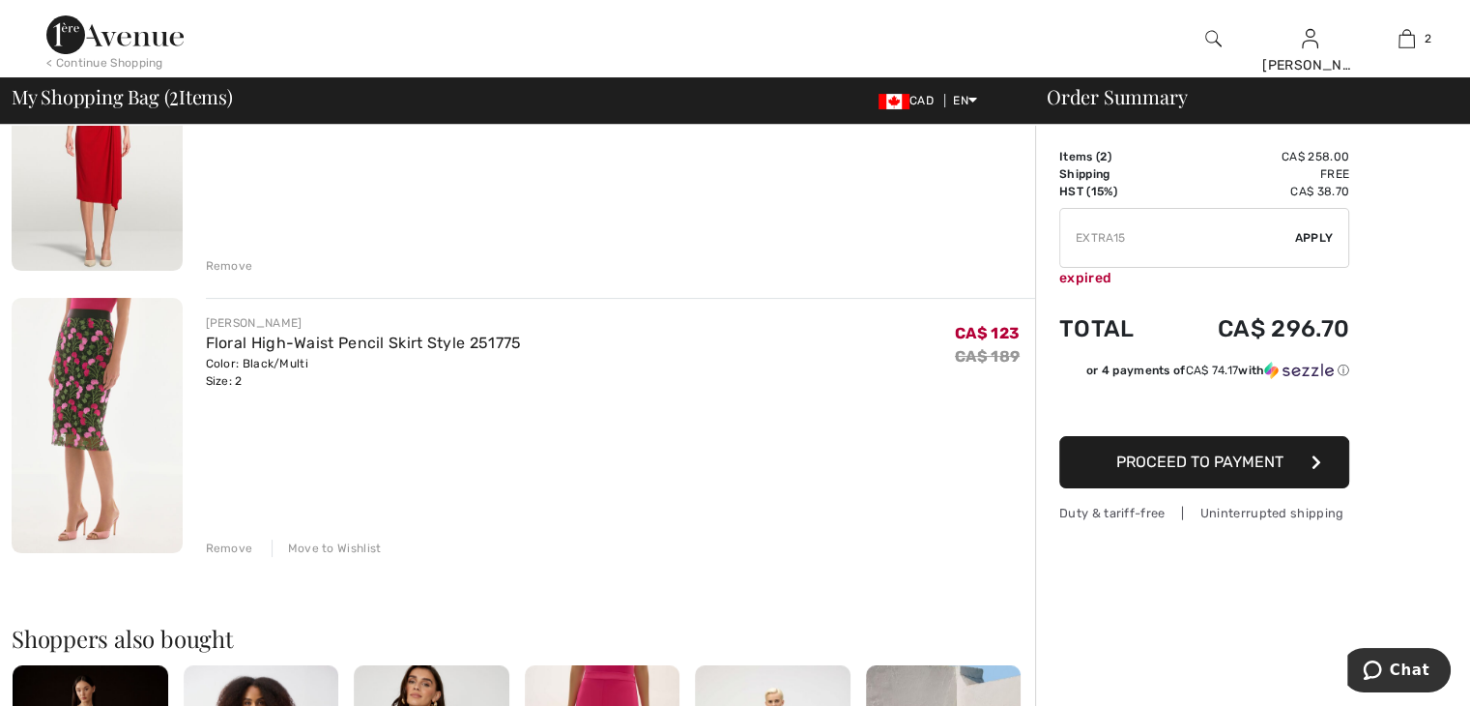
click at [345, 541] on div "Move to Wishlist" at bounding box center [327, 547] width 110 height 17
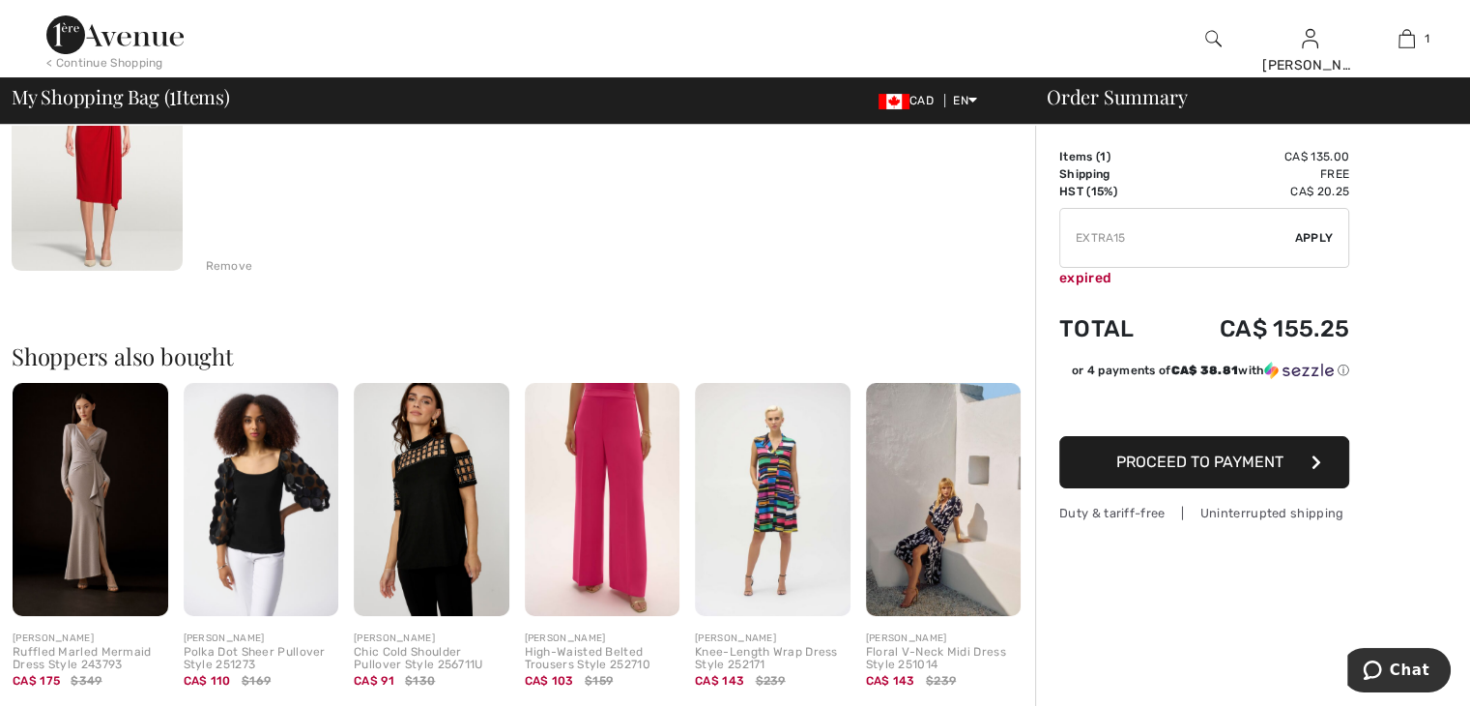
click at [224, 264] on div "Remove" at bounding box center [229, 265] width 47 height 17
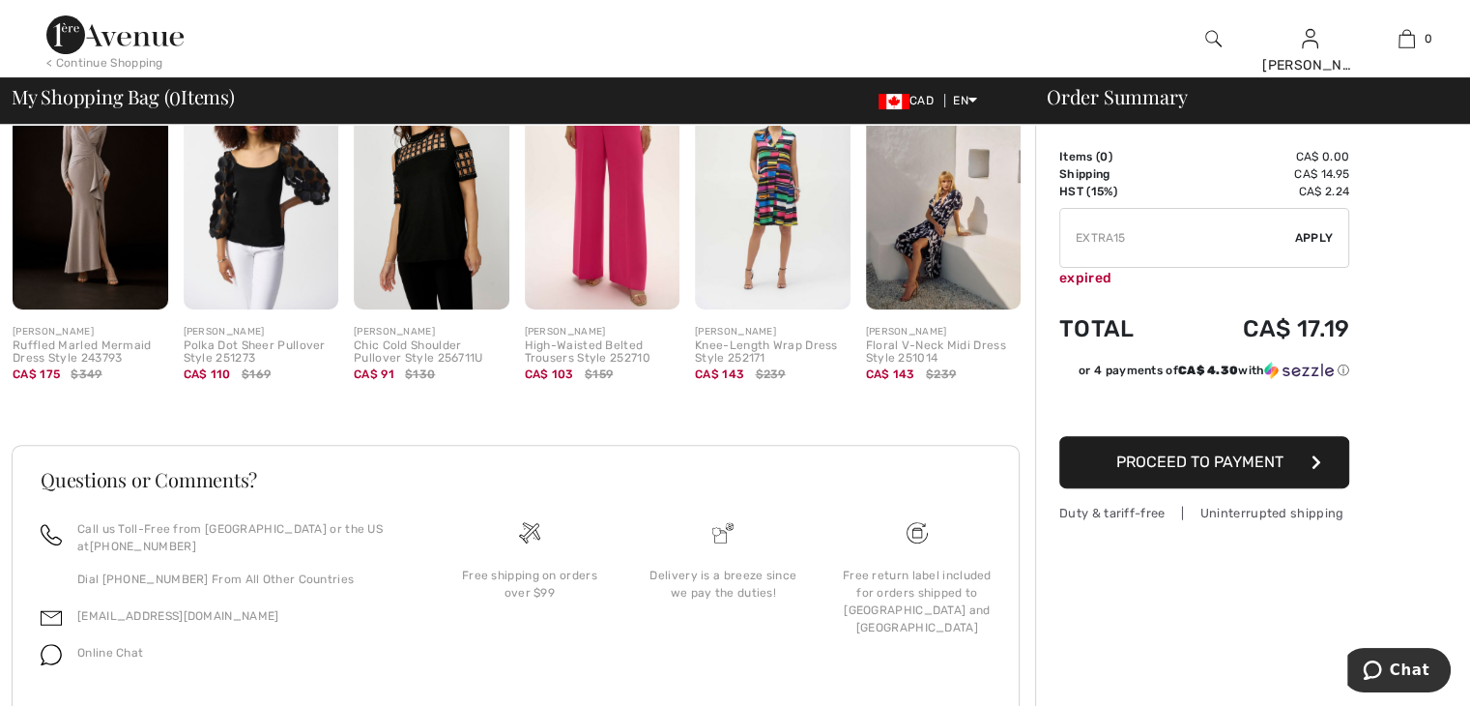
scroll to position [505, 0]
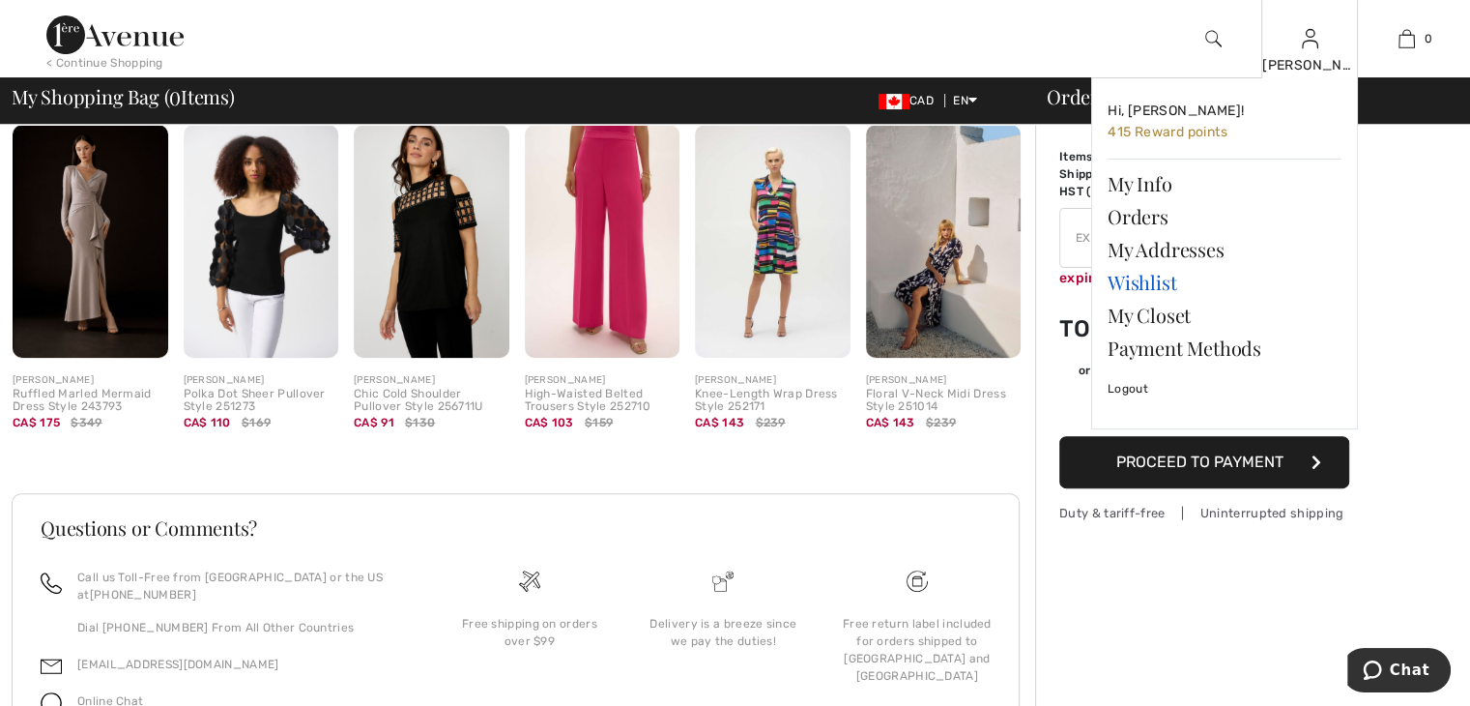
click at [1153, 283] on link "Wishlist" at bounding box center [1225, 282] width 234 height 33
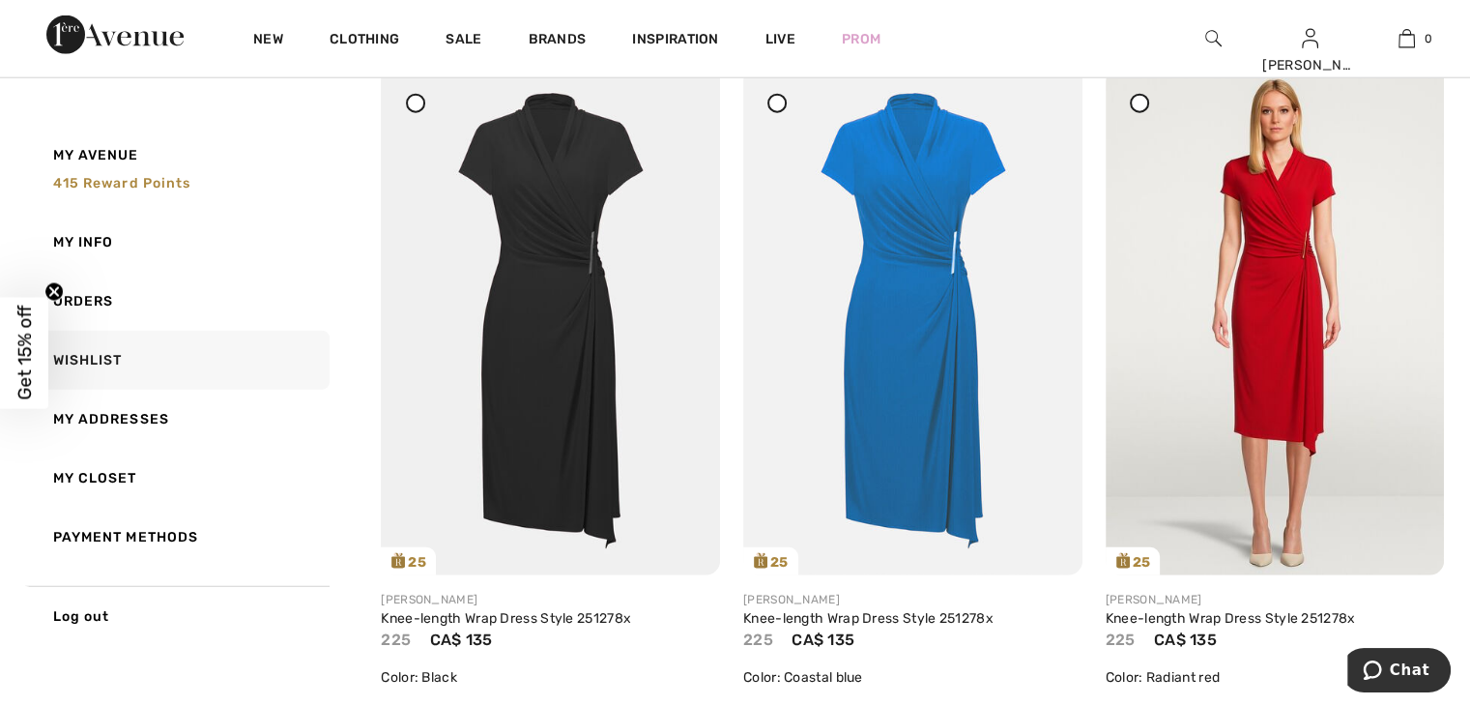
scroll to position [4441, 0]
